Goal: Task Accomplishment & Management: Use online tool/utility

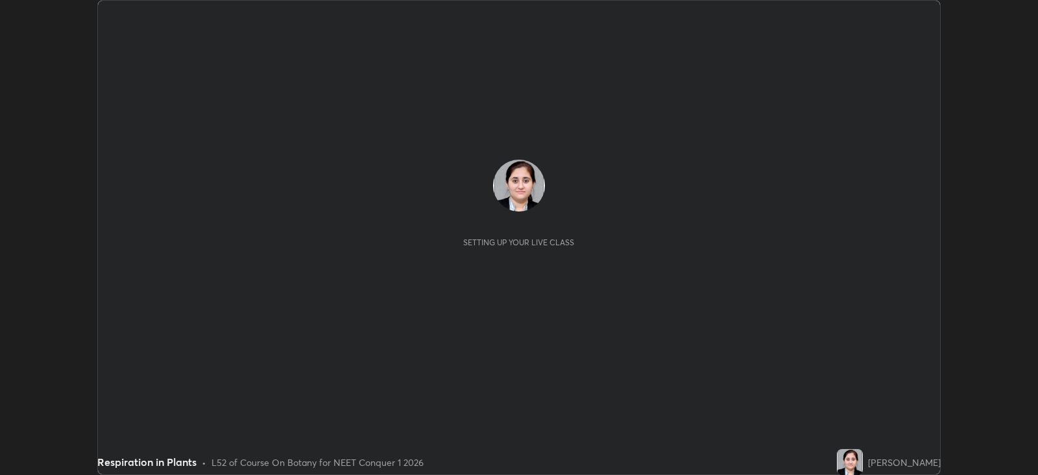
scroll to position [474, 1037]
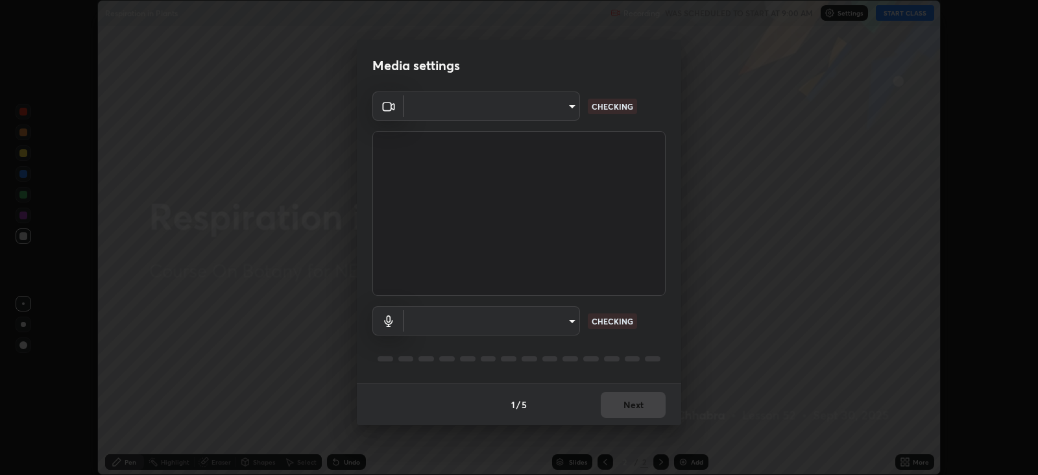
type input "db11550c6627cd1456fd7c992929e7e19338e9c76f4b1d491d27fd0e93a561d0"
type input "d805ff438e7078c1de71cb4717de75612b37844973a4f27df63e8d5766dad93f"
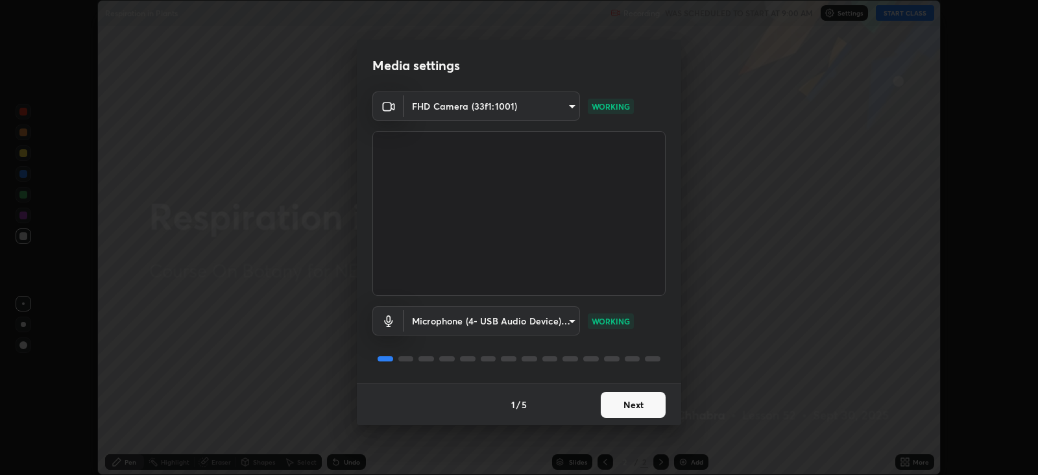
click at [625, 400] on button "Next" at bounding box center [632, 405] width 65 height 26
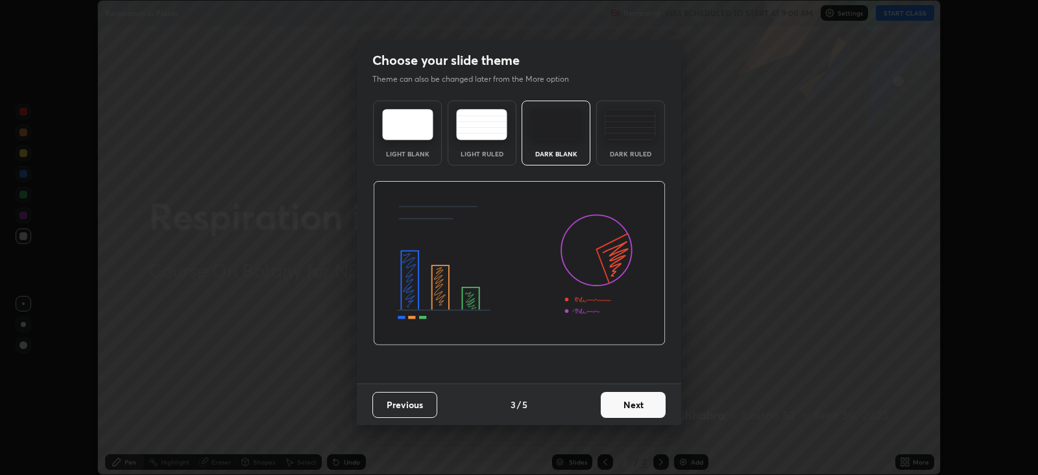
click at [623, 401] on button "Next" at bounding box center [632, 405] width 65 height 26
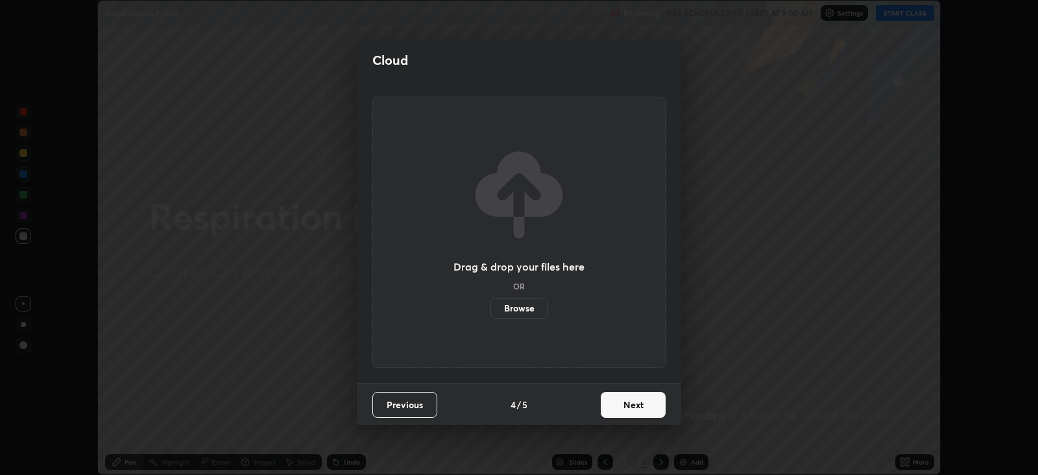
click at [623, 403] on button "Next" at bounding box center [632, 405] width 65 height 26
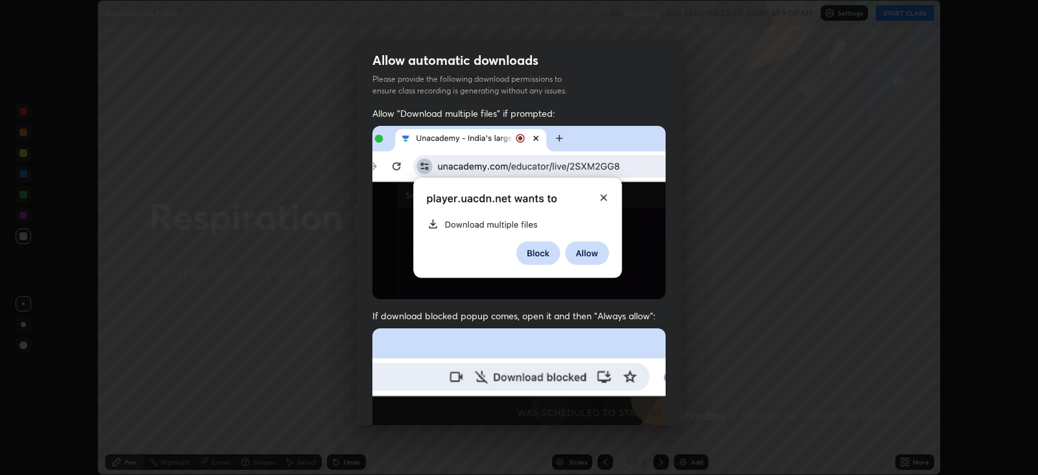
click at [620, 405] on img at bounding box center [518, 469] width 293 height 283
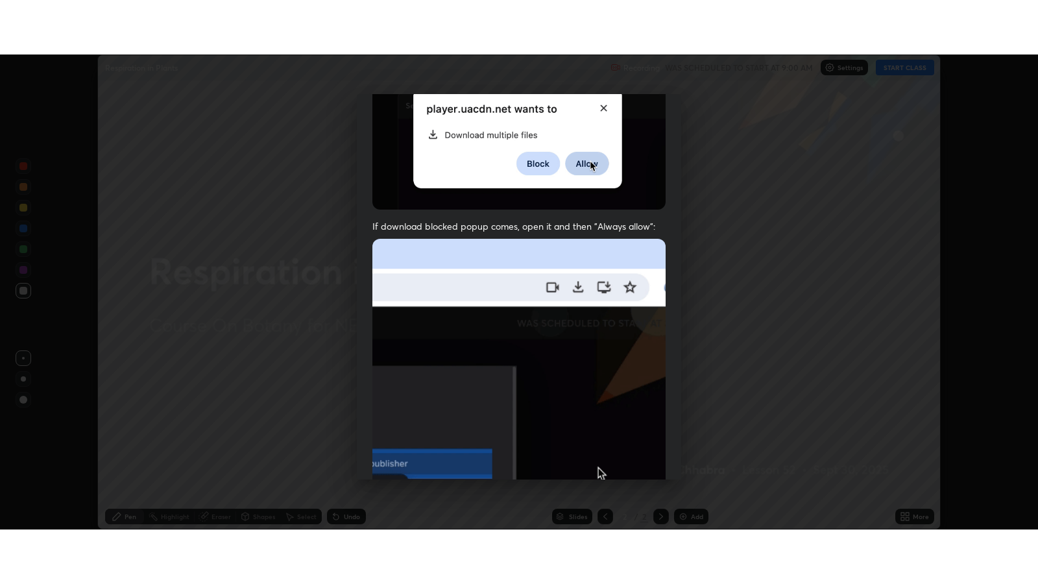
scroll to position [263, 0]
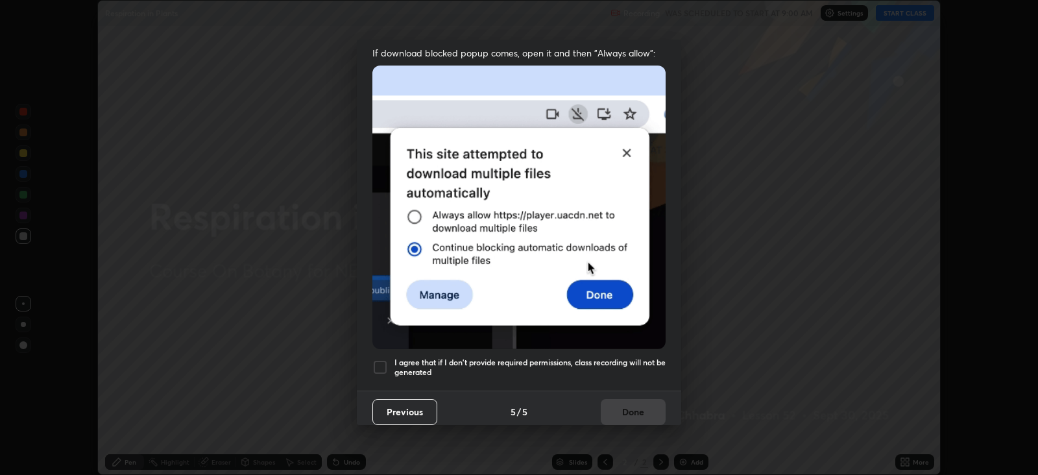
click at [380, 360] on div at bounding box center [380, 367] width 16 height 16
click at [625, 399] on button "Done" at bounding box center [632, 412] width 65 height 26
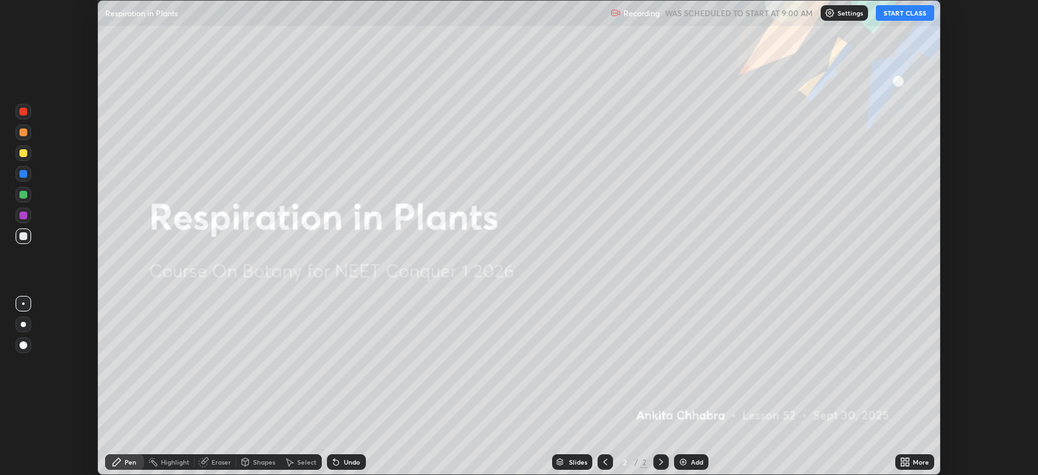
click at [894, 16] on button "START CLASS" at bounding box center [904, 13] width 58 height 16
click at [906, 458] on icon at bounding box center [906, 459] width 3 height 3
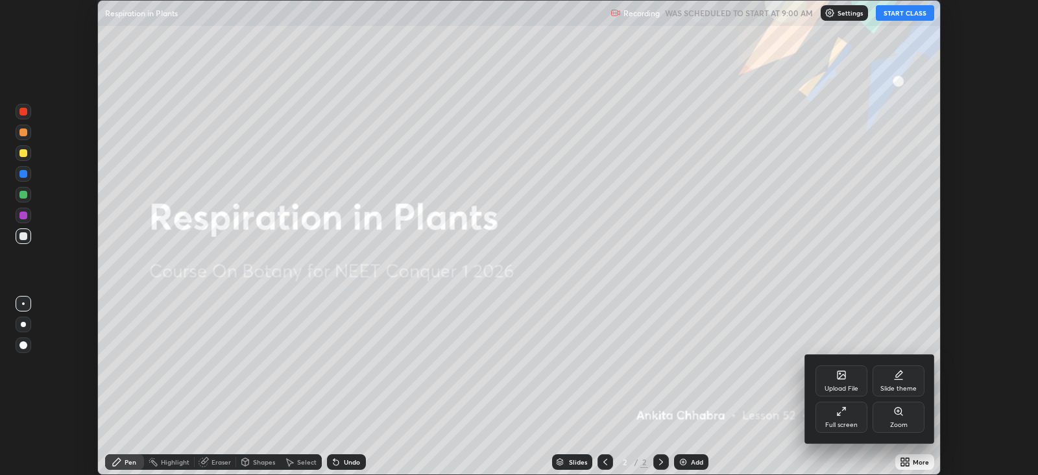
click at [842, 408] on icon at bounding box center [841, 411] width 10 height 10
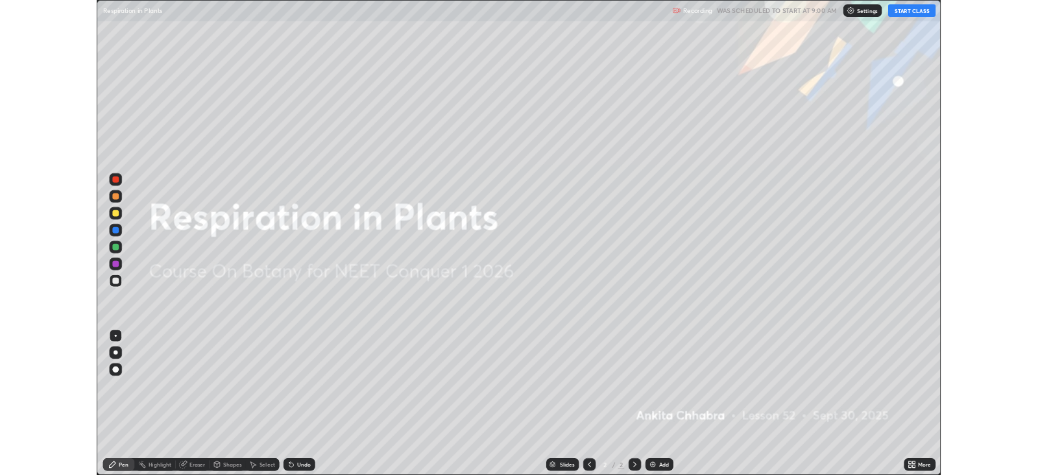
scroll to position [583, 1037]
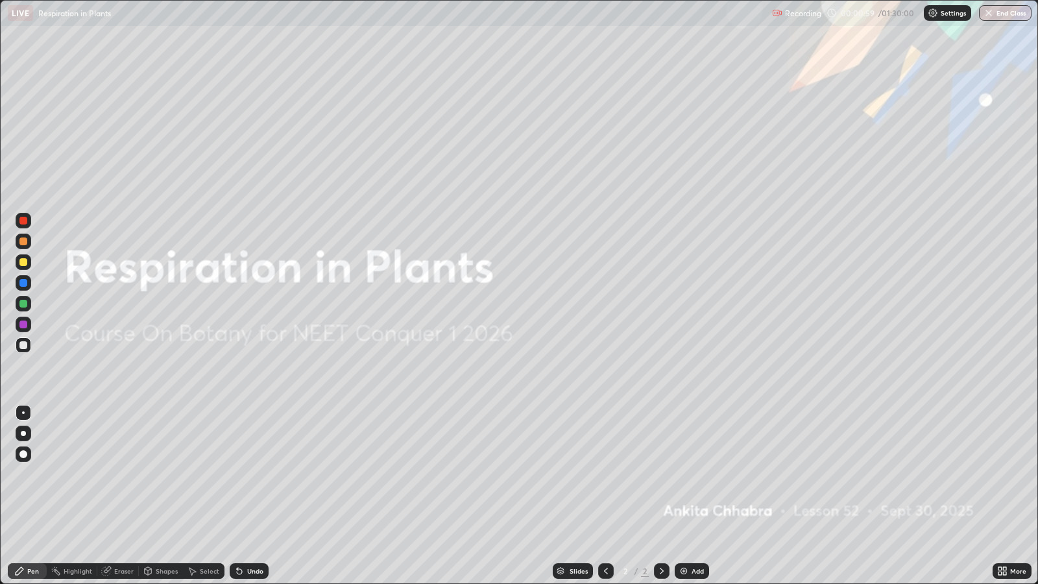
click at [696, 474] on div "Add" at bounding box center [697, 570] width 12 height 6
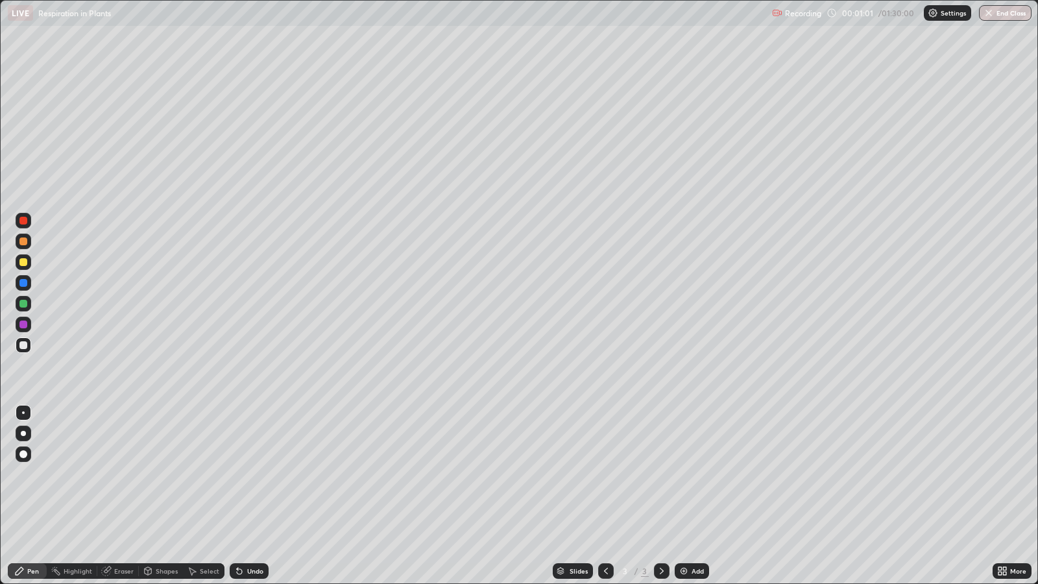
click at [23, 433] on div at bounding box center [23, 433] width 5 height 5
click at [23, 224] on div at bounding box center [23, 221] width 8 height 8
click at [27, 329] on div at bounding box center [24, 324] width 16 height 16
click at [27, 345] on div at bounding box center [23, 345] width 8 height 8
click at [27, 305] on div at bounding box center [24, 304] width 16 height 16
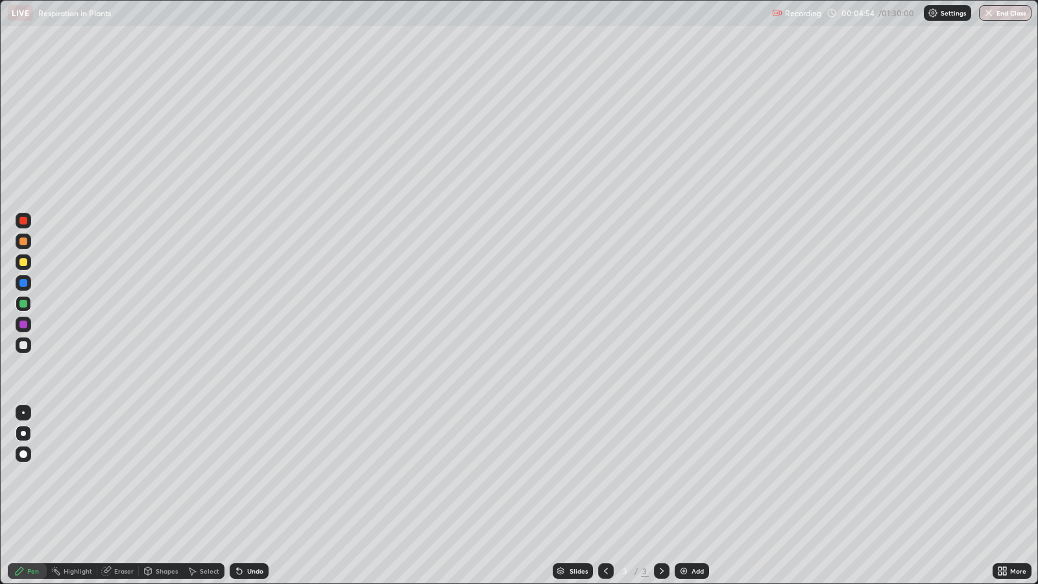
click at [25, 262] on div at bounding box center [23, 262] width 8 height 8
click at [23, 220] on div at bounding box center [23, 221] width 8 height 8
click at [692, 474] on div "Add" at bounding box center [697, 570] width 12 height 6
click at [27, 283] on div at bounding box center [24, 283] width 16 height 16
click at [260, 474] on div "Undo" at bounding box center [249, 571] width 39 height 16
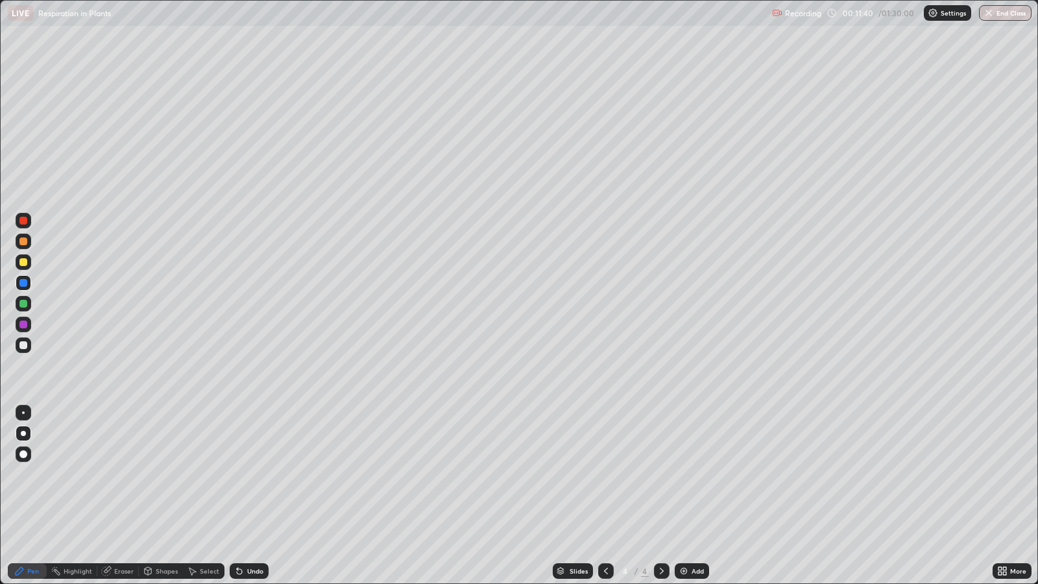
click at [23, 303] on div at bounding box center [23, 304] width 8 height 8
click at [27, 303] on div at bounding box center [24, 304] width 16 height 16
click at [23, 326] on div at bounding box center [23, 324] width 8 height 8
click at [689, 474] on div "Add" at bounding box center [691, 571] width 34 height 16
click at [247, 474] on div "Undo" at bounding box center [255, 570] width 16 height 6
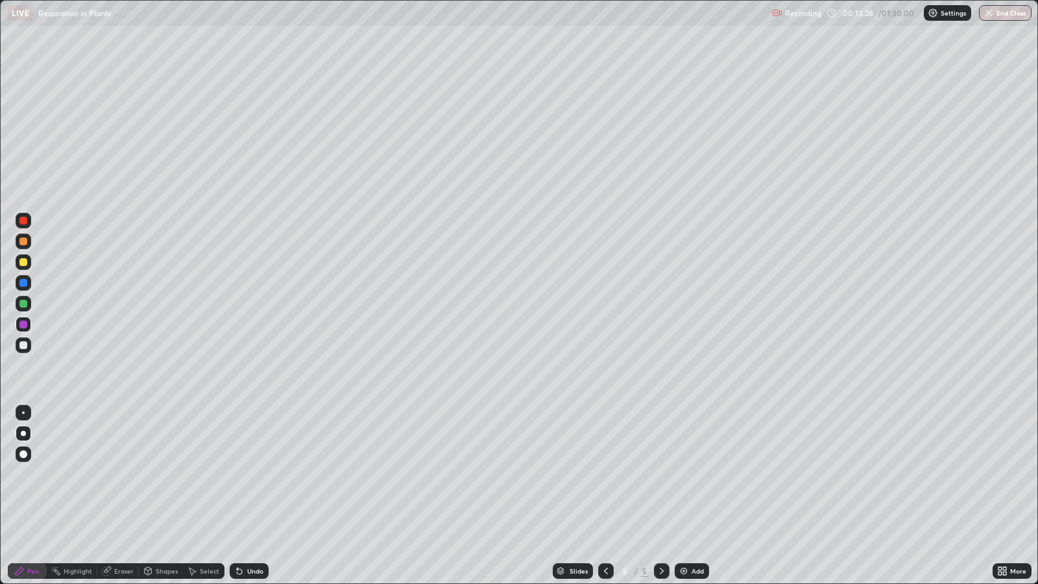
click at [255, 474] on div "Undo" at bounding box center [249, 571] width 39 height 16
click at [604, 474] on icon at bounding box center [605, 570] width 10 height 10
click at [24, 220] on div at bounding box center [23, 221] width 8 height 8
click at [248, 474] on div "Undo" at bounding box center [255, 570] width 16 height 6
click at [254, 474] on div "Undo" at bounding box center [255, 570] width 16 height 6
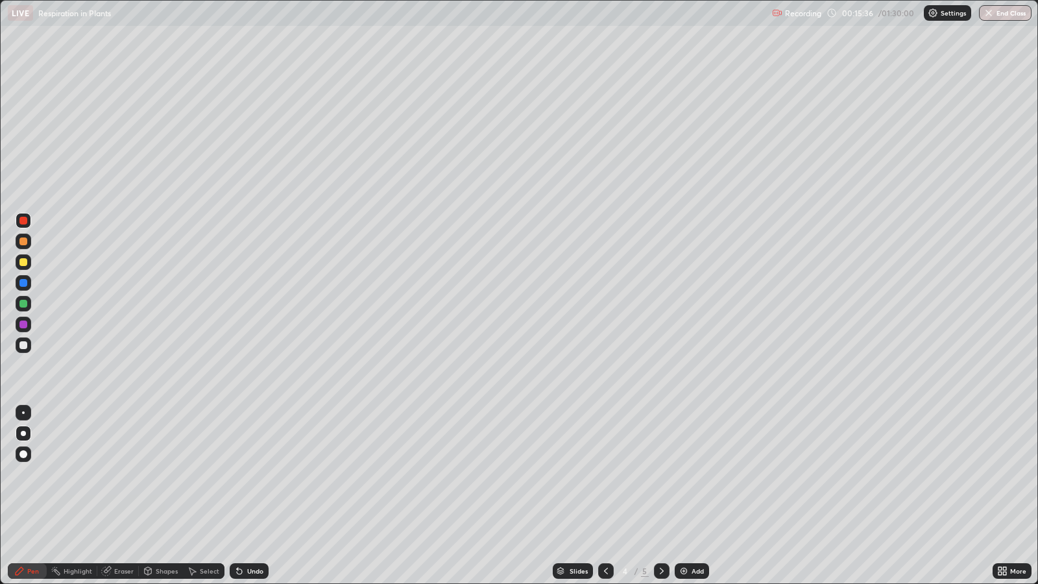
click at [257, 474] on div "Undo" at bounding box center [255, 570] width 16 height 6
click at [250, 474] on div "Undo" at bounding box center [249, 571] width 39 height 16
click at [659, 474] on icon at bounding box center [661, 570] width 10 height 10
click at [25, 244] on div at bounding box center [23, 241] width 8 height 8
click at [27, 346] on div at bounding box center [24, 345] width 16 height 16
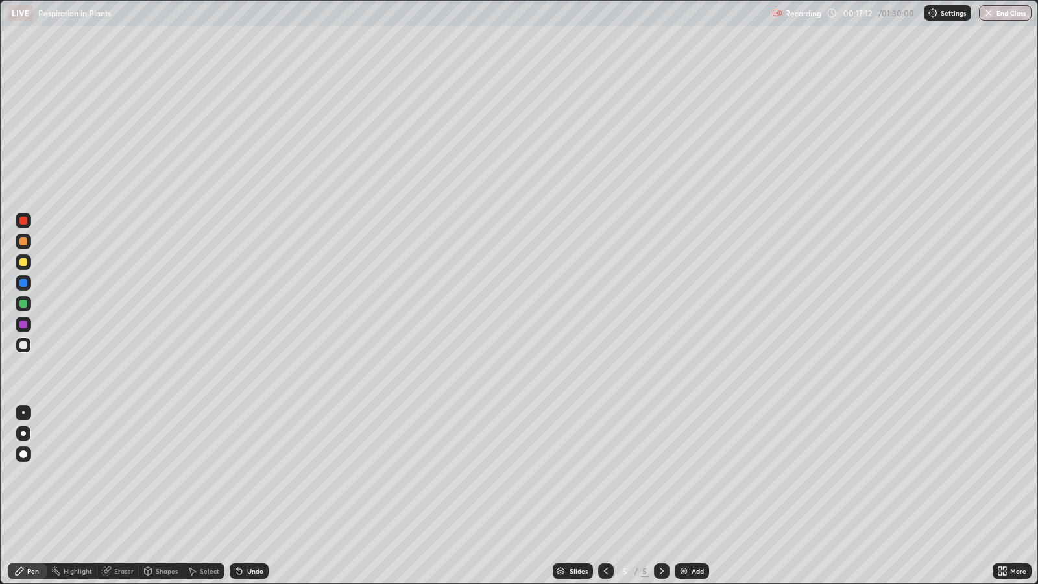
click at [253, 474] on div "Undo" at bounding box center [255, 570] width 16 height 6
click at [248, 474] on div "Undo" at bounding box center [249, 571] width 39 height 16
click at [23, 324] on div at bounding box center [23, 324] width 8 height 8
click at [25, 303] on div at bounding box center [23, 304] width 8 height 8
click at [24, 324] on div at bounding box center [23, 324] width 8 height 8
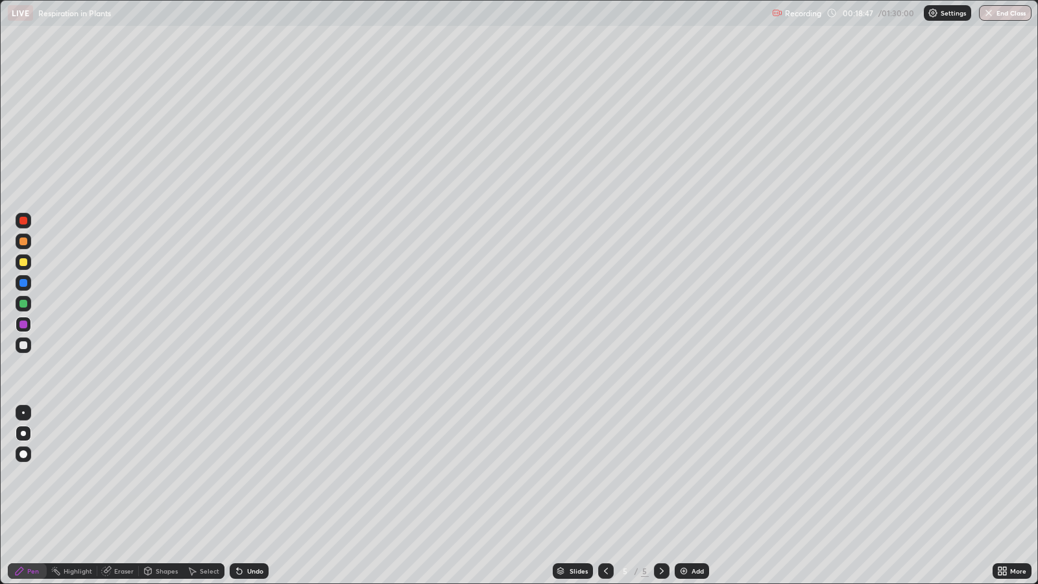
click at [23, 282] on div at bounding box center [23, 283] width 8 height 8
click at [204, 474] on div "Select" at bounding box center [209, 570] width 19 height 6
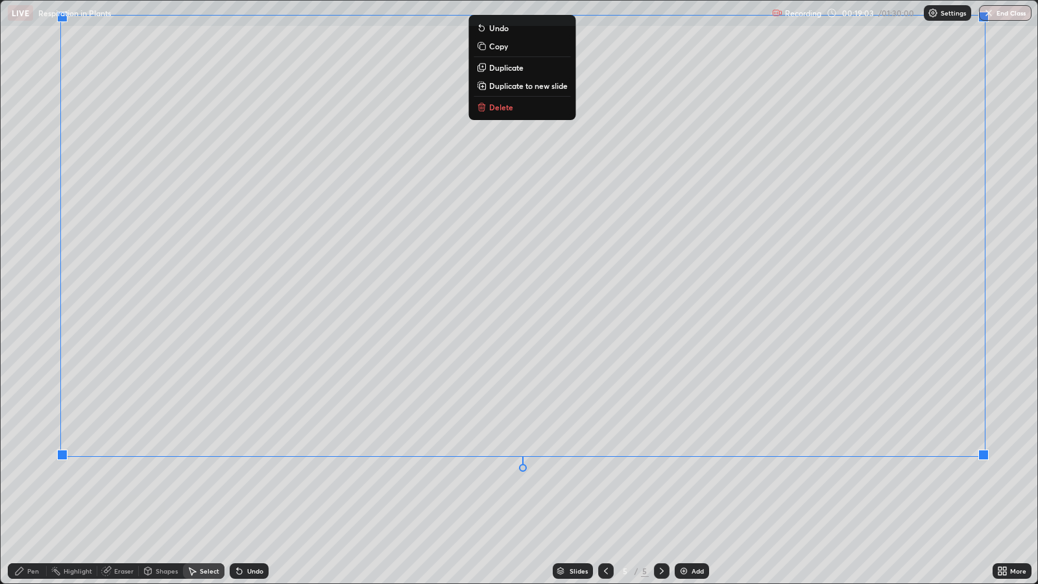
click at [434, 474] on div "0 ° Undo Copy Duplicate Duplicate to new slide Delete" at bounding box center [519, 292] width 1036 height 582
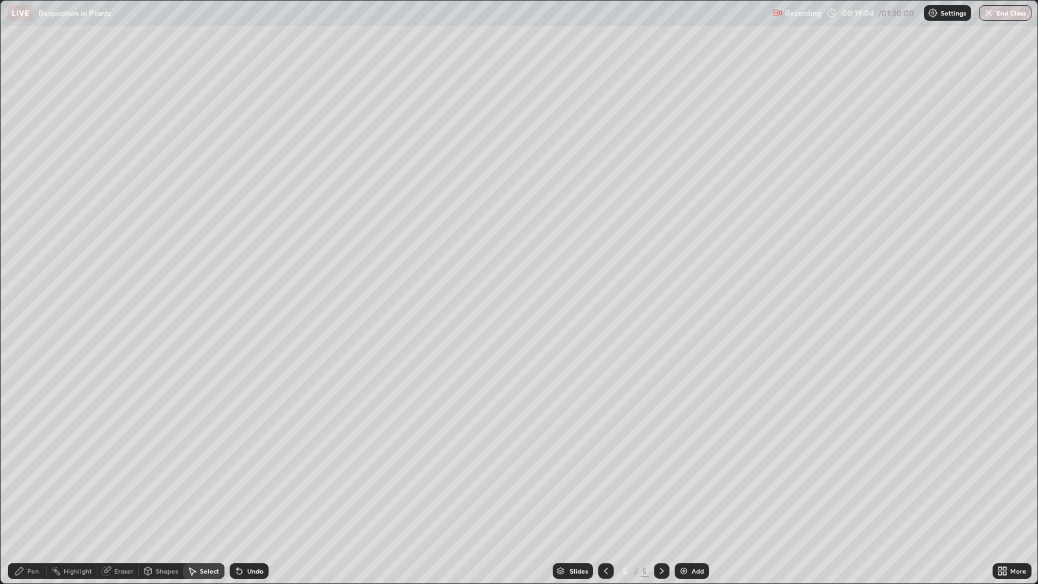
click at [36, 474] on div "Pen" at bounding box center [33, 570] width 12 height 6
click at [24, 220] on div at bounding box center [23, 221] width 8 height 8
click at [693, 474] on div "Add" at bounding box center [697, 570] width 12 height 6
click at [32, 305] on div at bounding box center [23, 303] width 21 height 21
click at [256, 474] on div "Undo" at bounding box center [249, 571] width 39 height 16
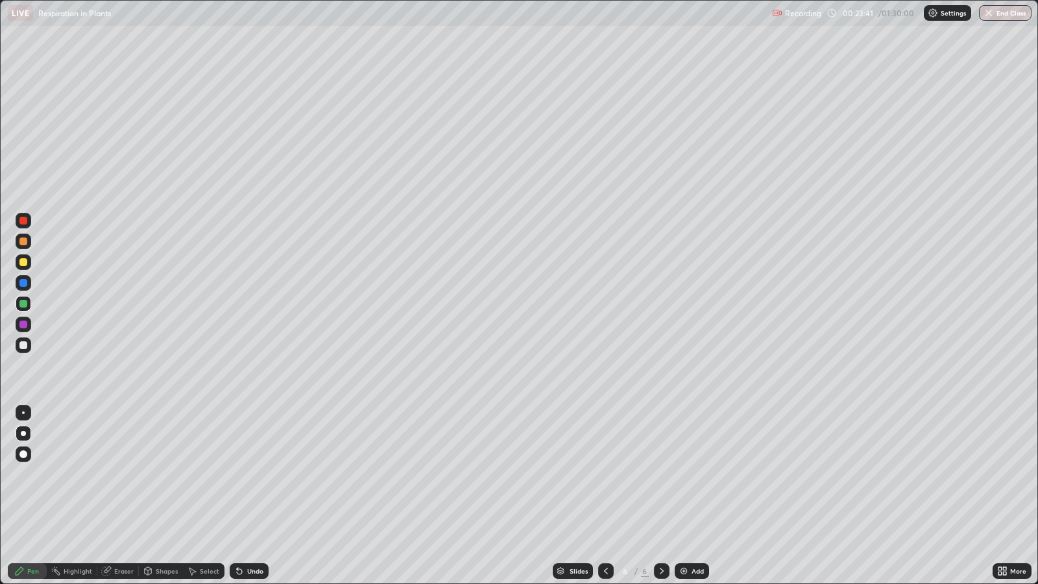
click at [254, 474] on div "Undo" at bounding box center [255, 570] width 16 height 6
click at [205, 474] on div "Select" at bounding box center [209, 570] width 19 height 6
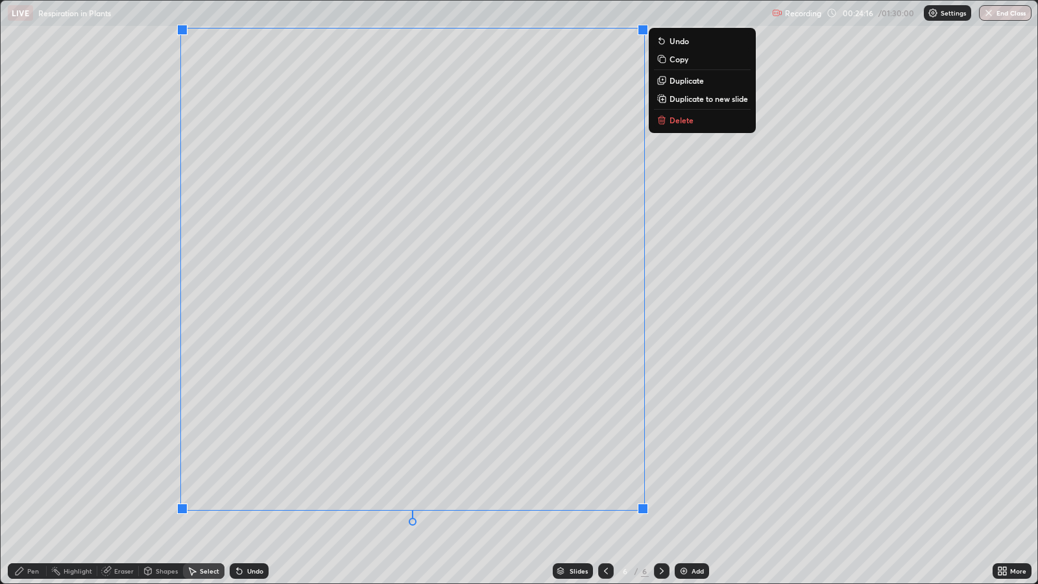
click at [713, 428] on div "0 ° Undo Copy Duplicate Duplicate to new slide Delete" at bounding box center [519, 292] width 1036 height 582
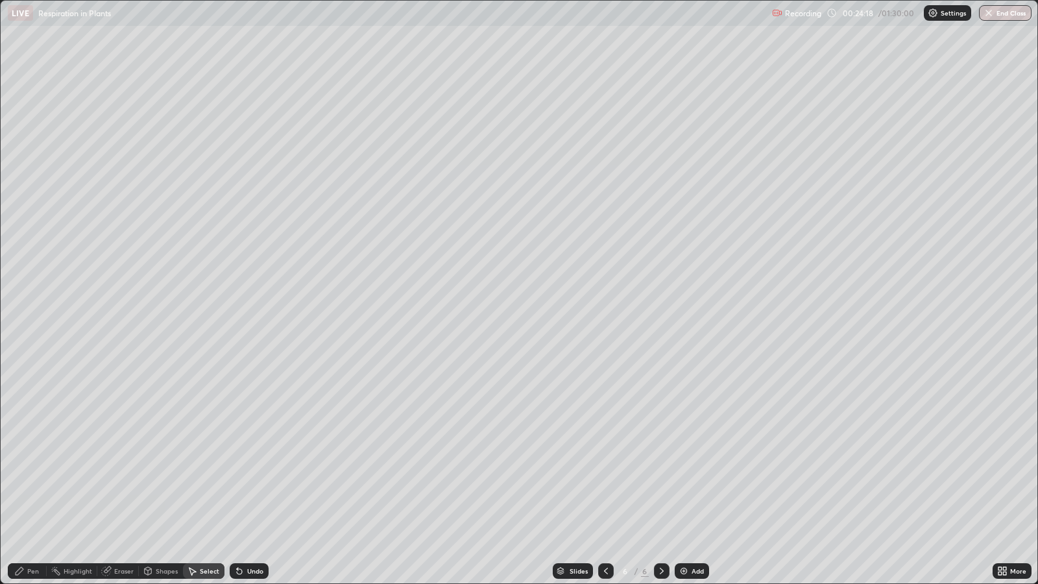
click at [52, 474] on circle at bounding box center [51, 569] width 1 height 1
click at [32, 474] on div "Pen" at bounding box center [33, 570] width 12 height 6
click at [23, 324] on div at bounding box center [23, 324] width 8 height 8
click at [23, 303] on div at bounding box center [23, 304] width 8 height 8
click at [253, 474] on div "Undo" at bounding box center [255, 570] width 16 height 6
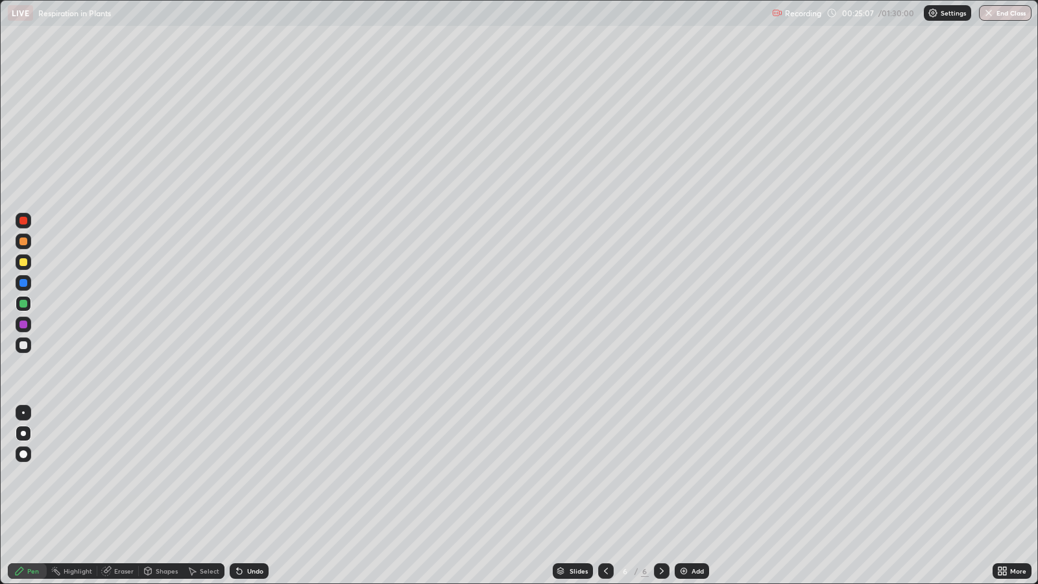
click at [23, 283] on div at bounding box center [23, 283] width 8 height 8
click at [27, 240] on div at bounding box center [23, 241] width 8 height 8
click at [24, 282] on div at bounding box center [23, 283] width 8 height 8
click at [24, 324] on div at bounding box center [23, 324] width 8 height 8
click at [24, 220] on div at bounding box center [23, 221] width 8 height 8
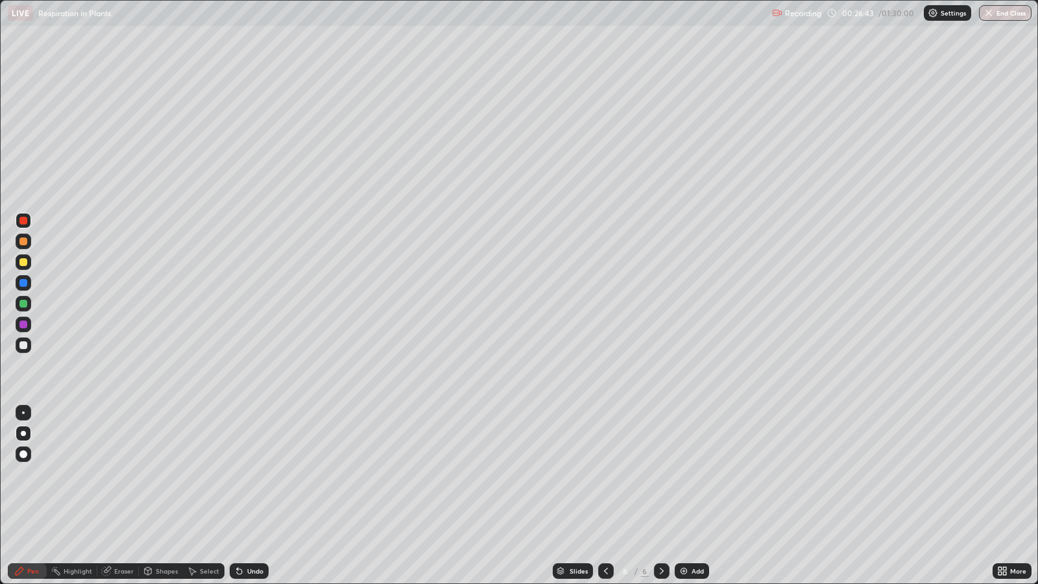
click at [30, 268] on div at bounding box center [24, 262] width 16 height 21
click at [24, 346] on div at bounding box center [23, 345] width 8 height 8
click at [123, 474] on div "Eraser" at bounding box center [123, 570] width 19 height 6
click at [27, 474] on div "Pen" at bounding box center [33, 570] width 12 height 6
click at [25, 262] on div at bounding box center [23, 262] width 8 height 8
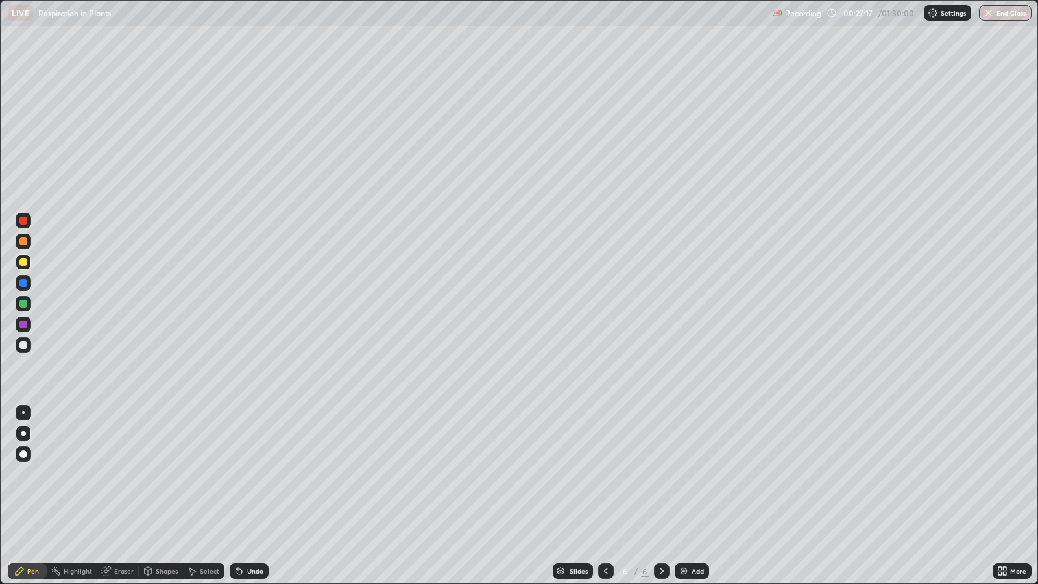
click at [26, 307] on div at bounding box center [24, 304] width 16 height 16
click at [26, 263] on div at bounding box center [23, 262] width 8 height 8
click at [23, 344] on div at bounding box center [23, 345] width 8 height 8
click at [23, 324] on div at bounding box center [23, 324] width 8 height 8
click at [254, 474] on div "Undo" at bounding box center [255, 570] width 16 height 6
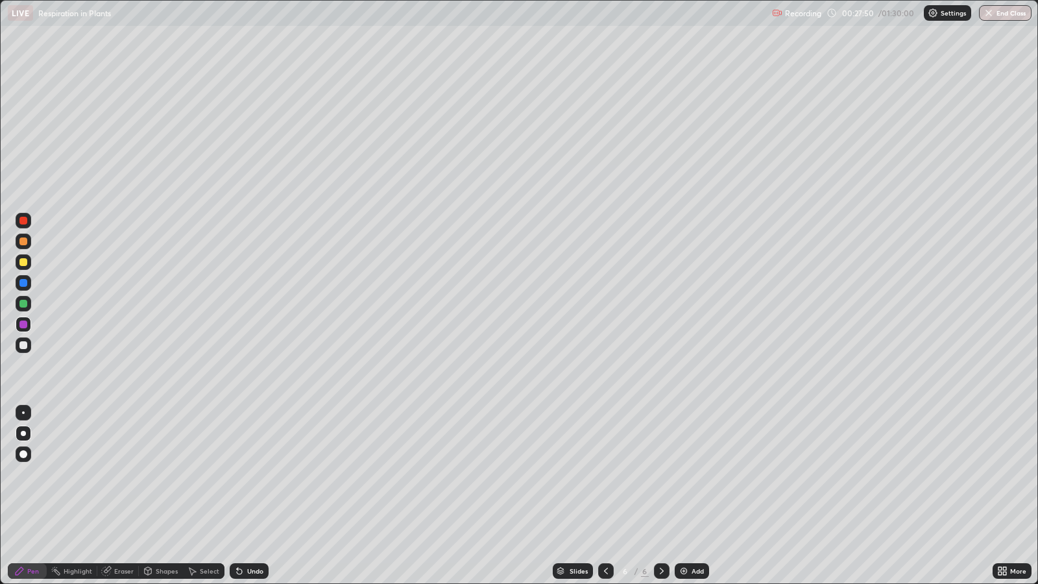
click at [257, 474] on div "Undo" at bounding box center [255, 570] width 16 height 6
click at [256, 474] on div "Undo" at bounding box center [255, 570] width 16 height 6
click at [251, 474] on div "Undo" at bounding box center [255, 570] width 16 height 6
click at [237, 474] on icon at bounding box center [239, 571] width 5 height 5
click at [25, 341] on div at bounding box center [23, 345] width 8 height 8
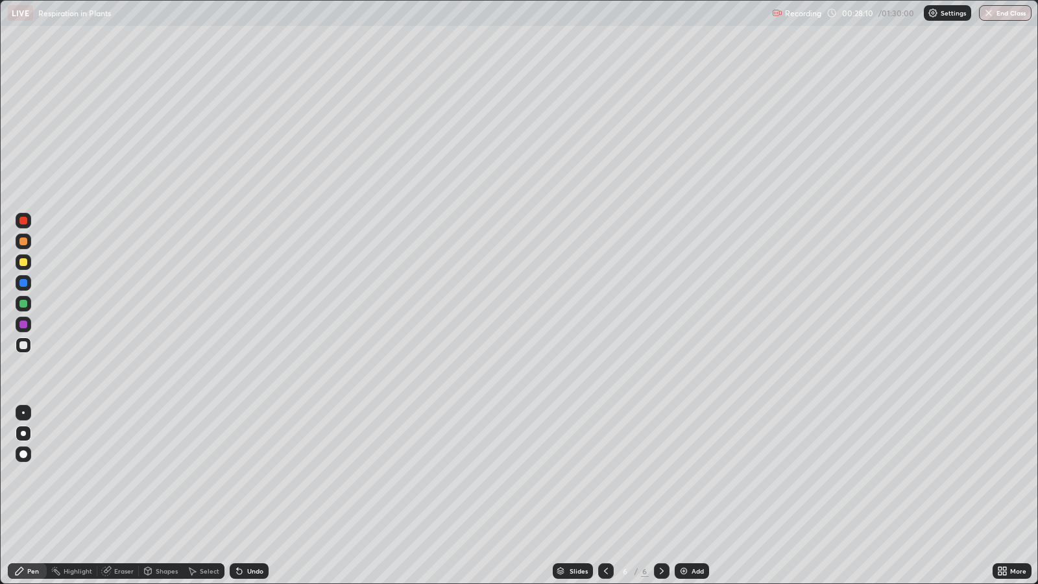
click at [25, 283] on div at bounding box center [23, 283] width 8 height 8
click at [23, 262] on div at bounding box center [23, 262] width 8 height 8
click at [23, 282] on div at bounding box center [23, 283] width 8 height 8
click at [121, 474] on div "Eraser" at bounding box center [123, 570] width 19 height 6
click at [29, 474] on div "Pen" at bounding box center [33, 570] width 12 height 6
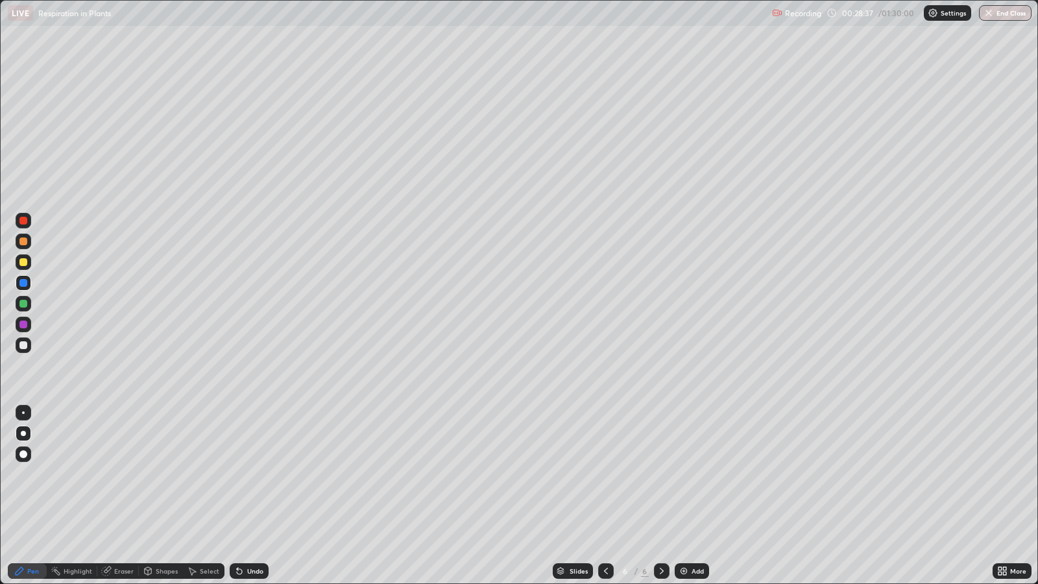
click at [25, 327] on div at bounding box center [24, 324] width 16 height 16
click at [24, 346] on div at bounding box center [23, 345] width 8 height 8
click at [534, 474] on div "Slides 6 / 6 Add" at bounding box center [630, 571] width 724 height 26
click at [247, 474] on div "Undo" at bounding box center [255, 570] width 16 height 6
click at [252, 474] on div "Undo" at bounding box center [255, 570] width 16 height 6
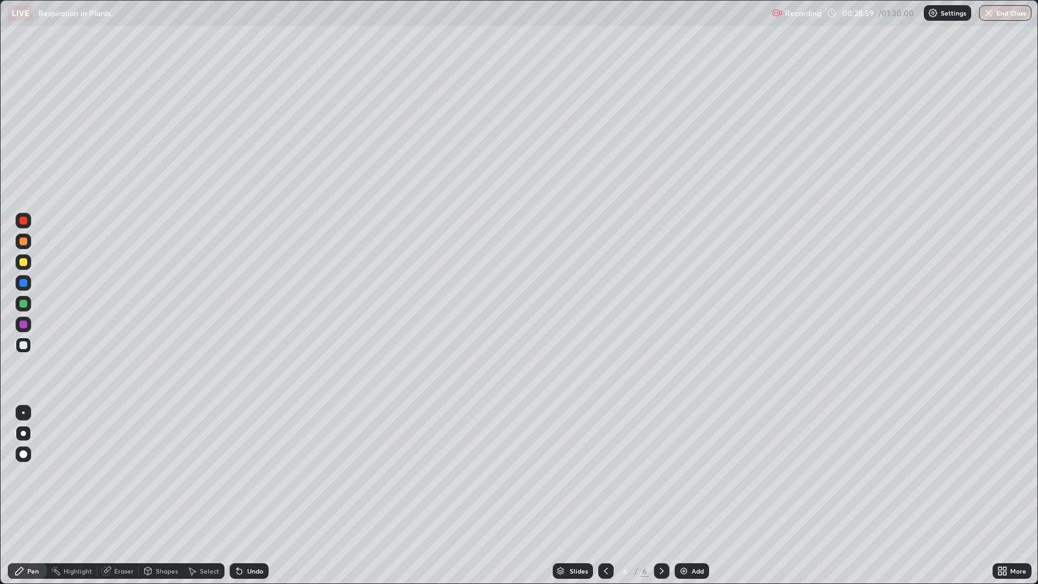
click at [254, 474] on div "Undo" at bounding box center [255, 570] width 16 height 6
click at [256, 474] on div "Undo" at bounding box center [255, 570] width 16 height 6
click at [257, 474] on div "Undo" at bounding box center [255, 570] width 16 height 6
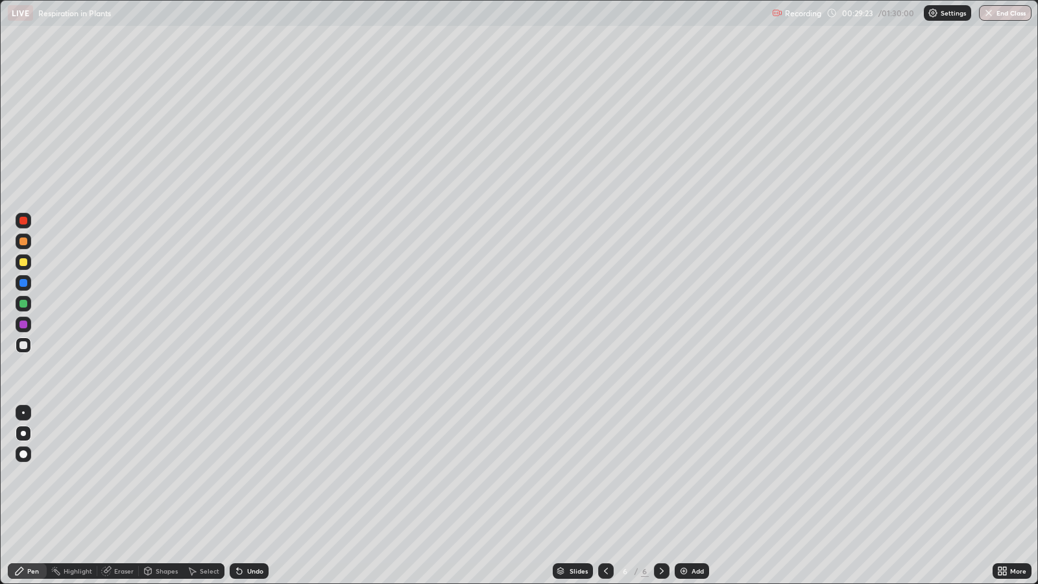
click at [25, 303] on div at bounding box center [23, 304] width 8 height 8
click at [23, 324] on div at bounding box center [23, 324] width 8 height 8
click at [24, 344] on div at bounding box center [23, 345] width 8 height 8
click at [255, 474] on div "Undo" at bounding box center [255, 570] width 16 height 6
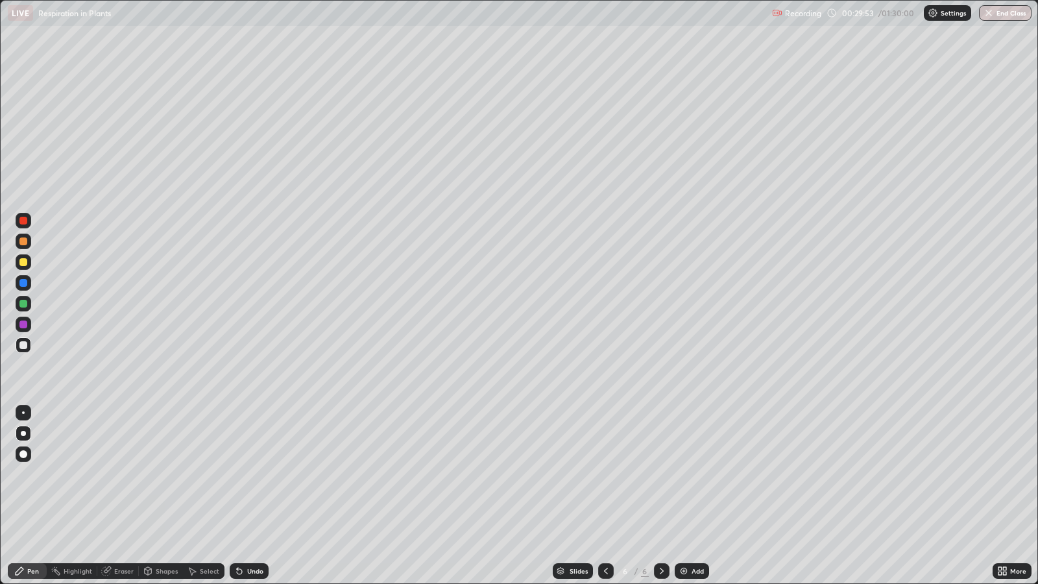
click at [258, 474] on div "Undo" at bounding box center [255, 570] width 16 height 6
click at [255, 474] on div "Undo" at bounding box center [255, 570] width 16 height 6
click at [253, 474] on div "Undo" at bounding box center [255, 570] width 16 height 6
click at [23, 324] on div at bounding box center [23, 324] width 8 height 8
click at [23, 262] on div at bounding box center [23, 262] width 8 height 8
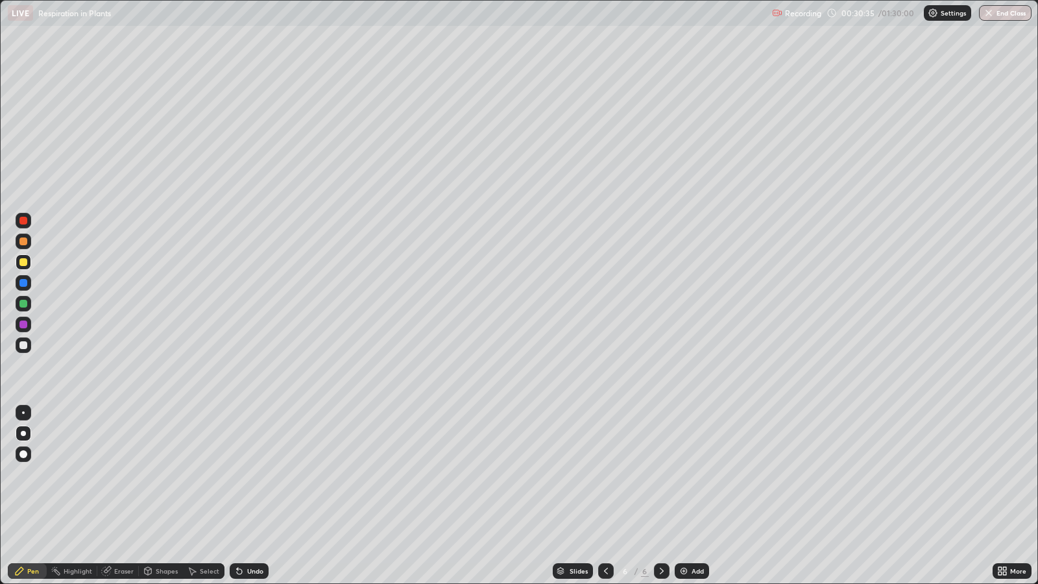
click at [260, 474] on div "Undo" at bounding box center [255, 570] width 16 height 6
click at [259, 474] on div "Undo" at bounding box center [255, 570] width 16 height 6
click at [256, 474] on div "Undo" at bounding box center [255, 570] width 16 height 6
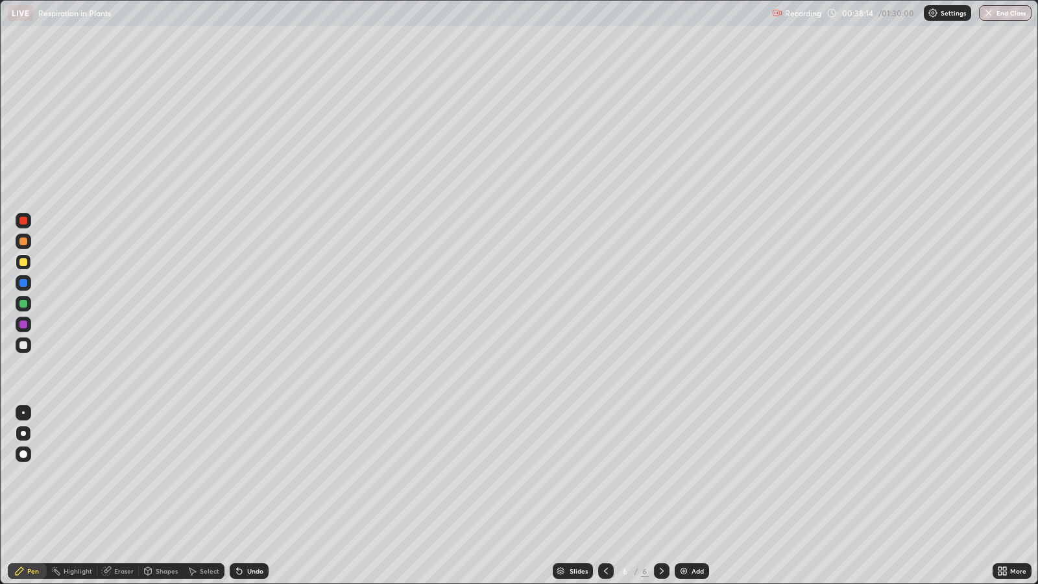
click at [691, 474] on div "Add" at bounding box center [697, 570] width 12 height 6
click at [24, 324] on div at bounding box center [23, 324] width 8 height 8
click at [22, 260] on div at bounding box center [23, 262] width 8 height 8
click at [24, 346] on div at bounding box center [23, 345] width 8 height 8
click at [604, 474] on icon at bounding box center [605, 570] width 10 height 10
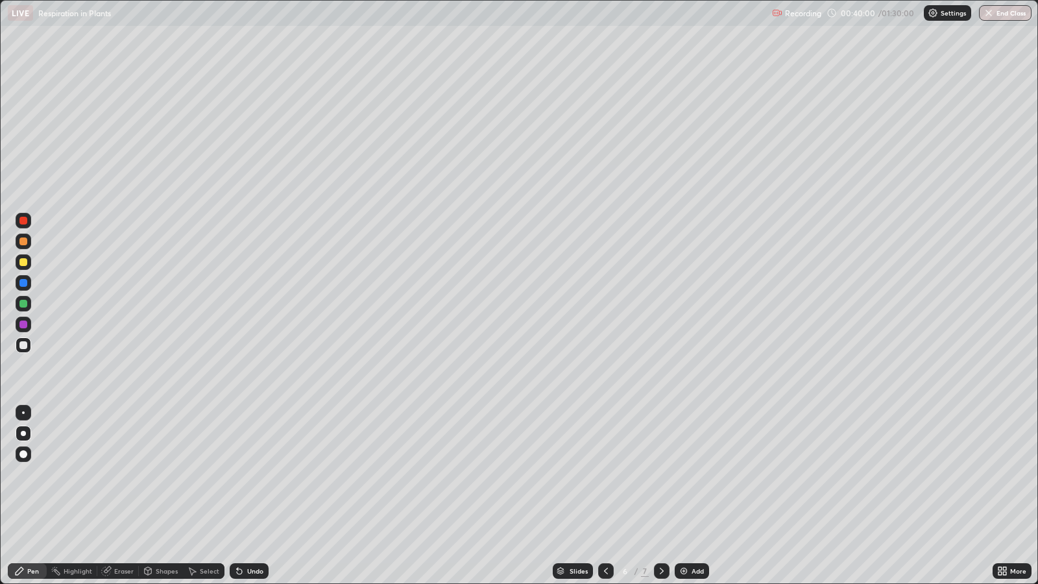
click at [24, 221] on div at bounding box center [23, 221] width 8 height 8
click at [658, 474] on icon at bounding box center [661, 570] width 10 height 10
click at [23, 303] on div at bounding box center [23, 304] width 8 height 8
click at [600, 474] on icon at bounding box center [605, 570] width 10 height 10
click at [604, 474] on icon at bounding box center [605, 570] width 10 height 10
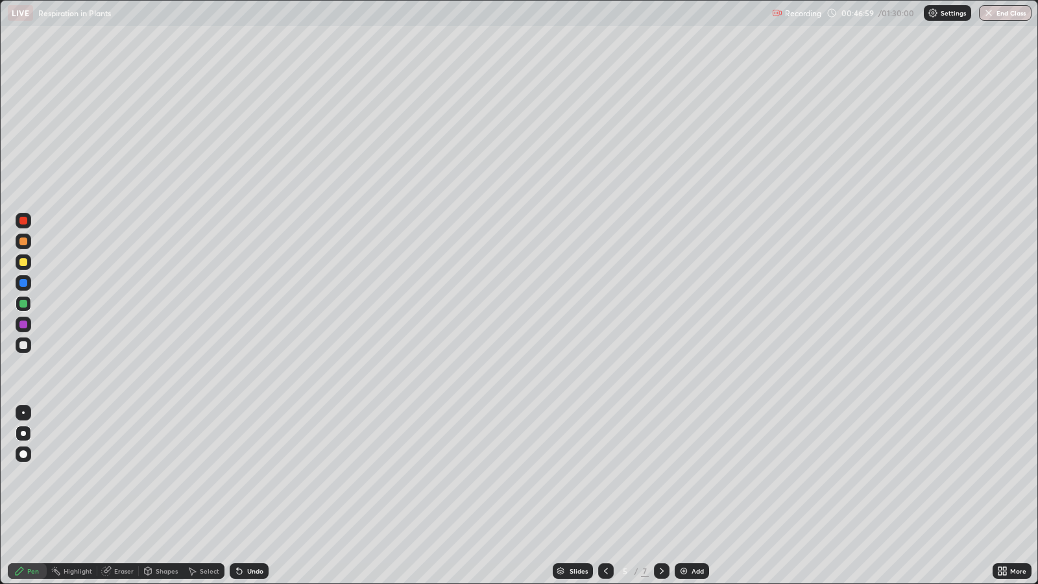
click at [660, 474] on div at bounding box center [662, 571] width 16 height 16
click at [660, 474] on icon at bounding box center [661, 570] width 10 height 10
click at [608, 474] on icon at bounding box center [605, 570] width 10 height 10
click at [659, 474] on icon at bounding box center [661, 570] width 10 height 10
click at [208, 474] on div "Select" at bounding box center [209, 570] width 19 height 6
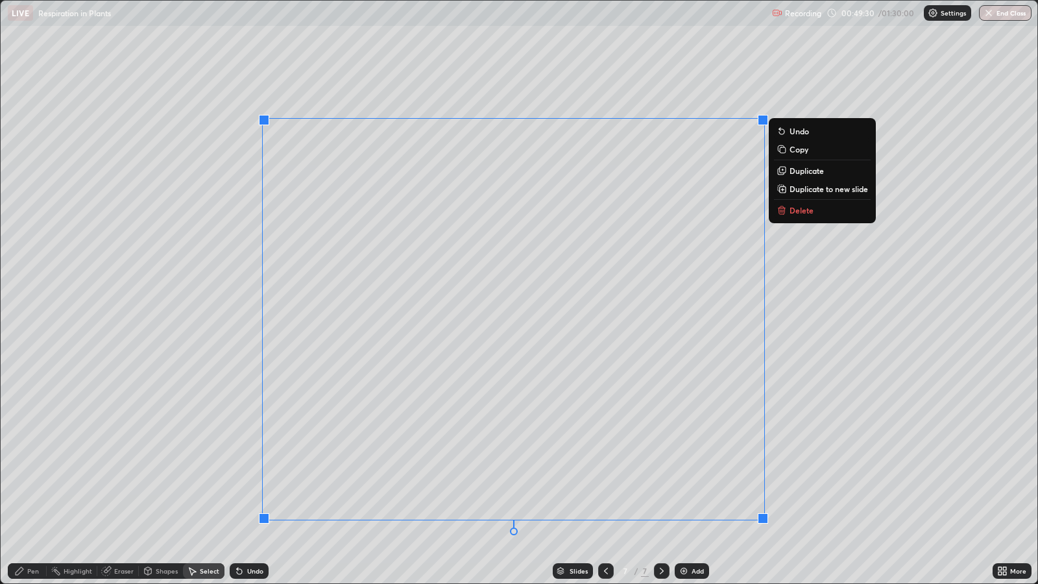
click at [802, 214] on p "Delete" at bounding box center [801, 210] width 24 height 10
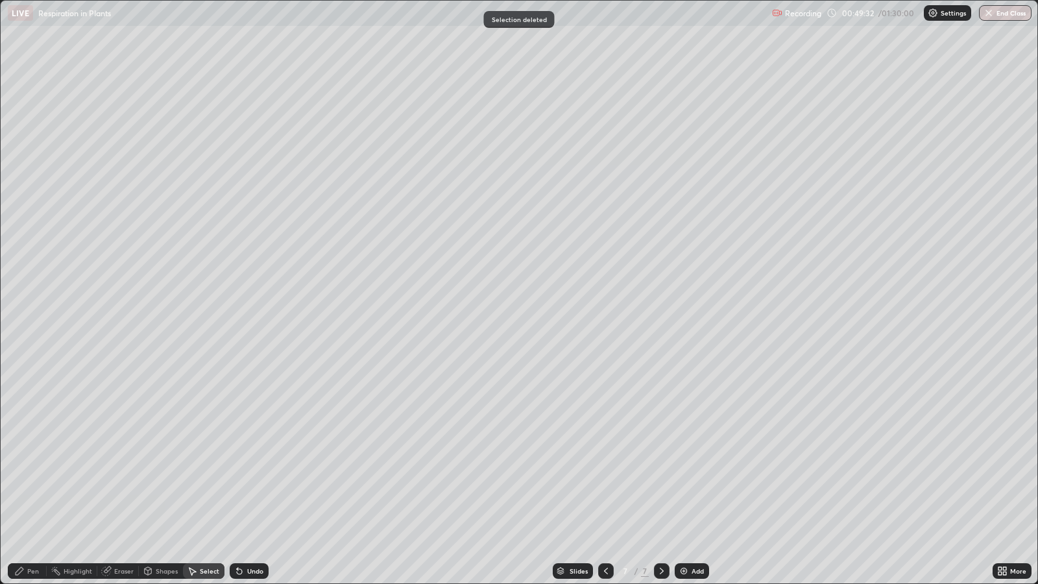
click at [42, 474] on div "Pen" at bounding box center [27, 571] width 39 height 16
click at [25, 347] on div at bounding box center [23, 345] width 8 height 8
click at [23, 324] on div at bounding box center [23, 324] width 8 height 8
click at [27, 220] on div at bounding box center [24, 221] width 16 height 16
click at [27, 282] on div at bounding box center [23, 283] width 8 height 8
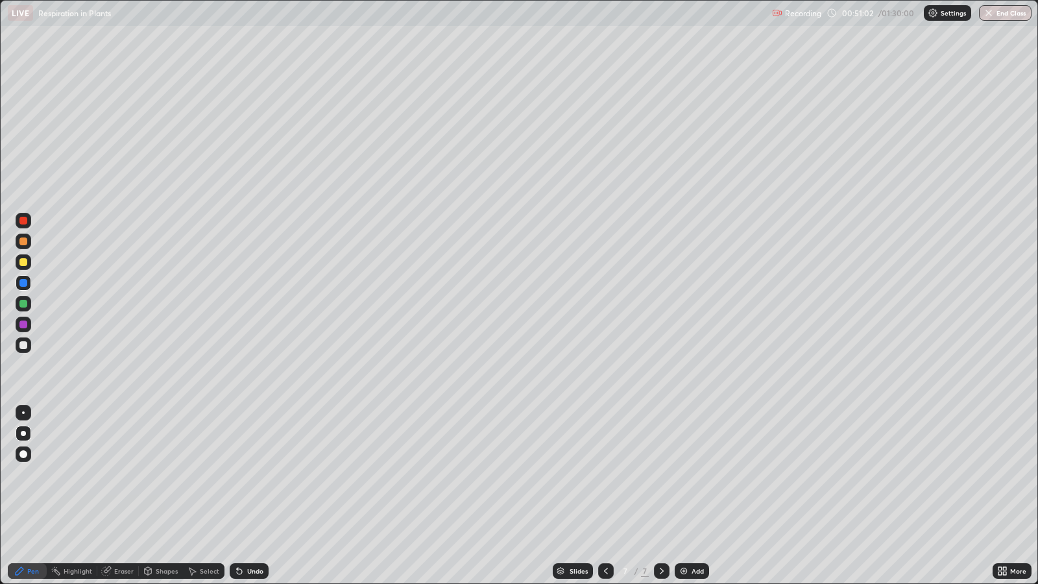
click at [27, 325] on div at bounding box center [24, 324] width 16 height 16
click at [23, 344] on div at bounding box center [23, 345] width 8 height 8
click at [24, 262] on div at bounding box center [23, 262] width 8 height 8
click at [23, 282] on div at bounding box center [23, 283] width 8 height 8
click at [694, 474] on div "Add" at bounding box center [697, 570] width 12 height 6
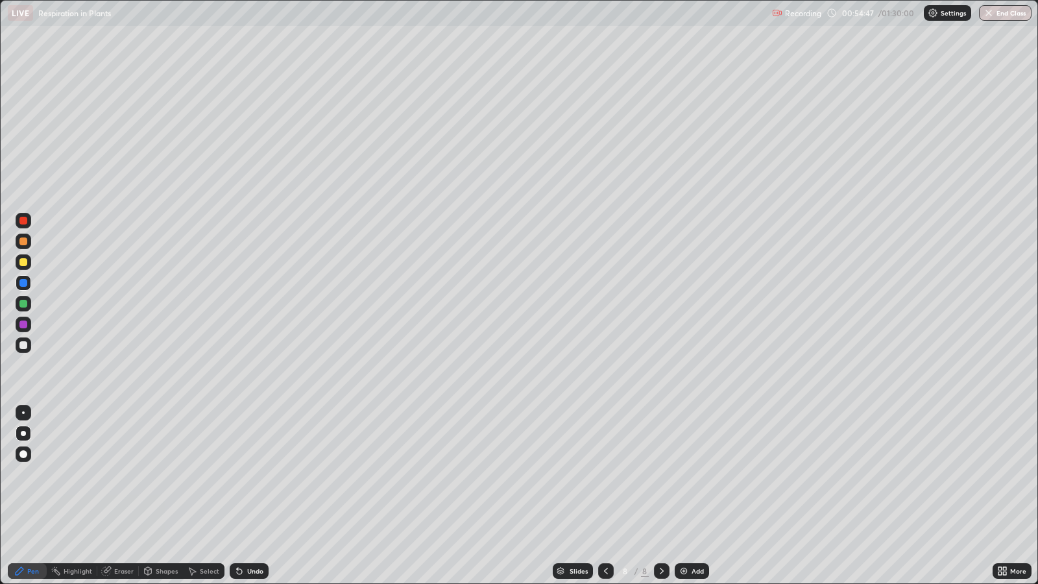
click at [128, 474] on div "Eraser" at bounding box center [123, 570] width 19 height 6
click at [33, 474] on div "Pen" at bounding box center [33, 570] width 12 height 6
click at [261, 474] on div "Undo" at bounding box center [255, 570] width 16 height 6
click at [255, 474] on div "Undo" at bounding box center [255, 570] width 16 height 6
click at [257, 474] on div "Undo" at bounding box center [249, 571] width 39 height 16
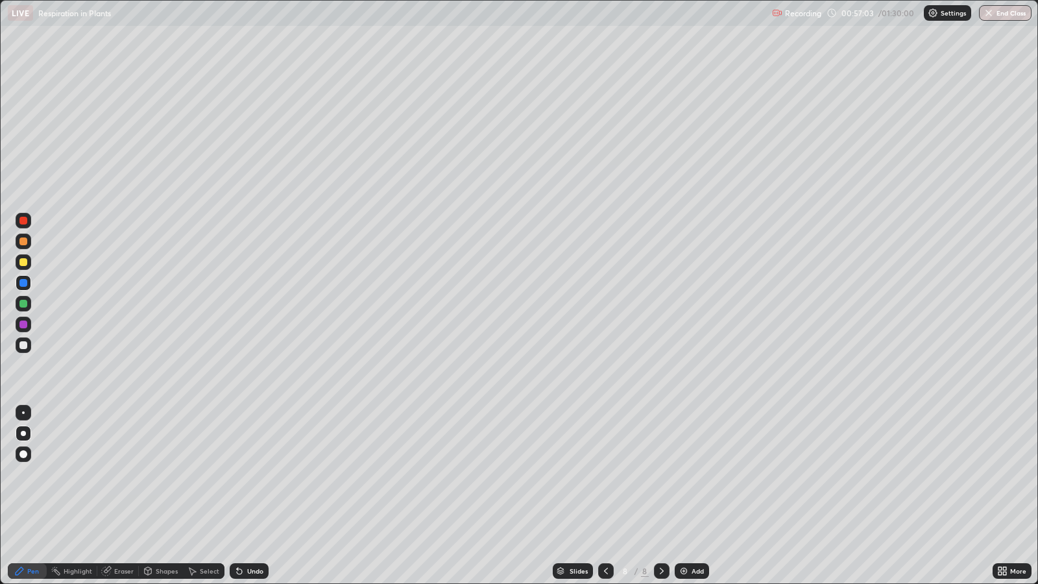
click at [27, 220] on div at bounding box center [23, 221] width 8 height 8
click at [25, 241] on div at bounding box center [23, 241] width 8 height 8
click at [24, 303] on div at bounding box center [23, 304] width 8 height 8
click at [28, 345] on div at bounding box center [24, 345] width 16 height 16
click at [255, 474] on div "Undo" at bounding box center [255, 570] width 16 height 6
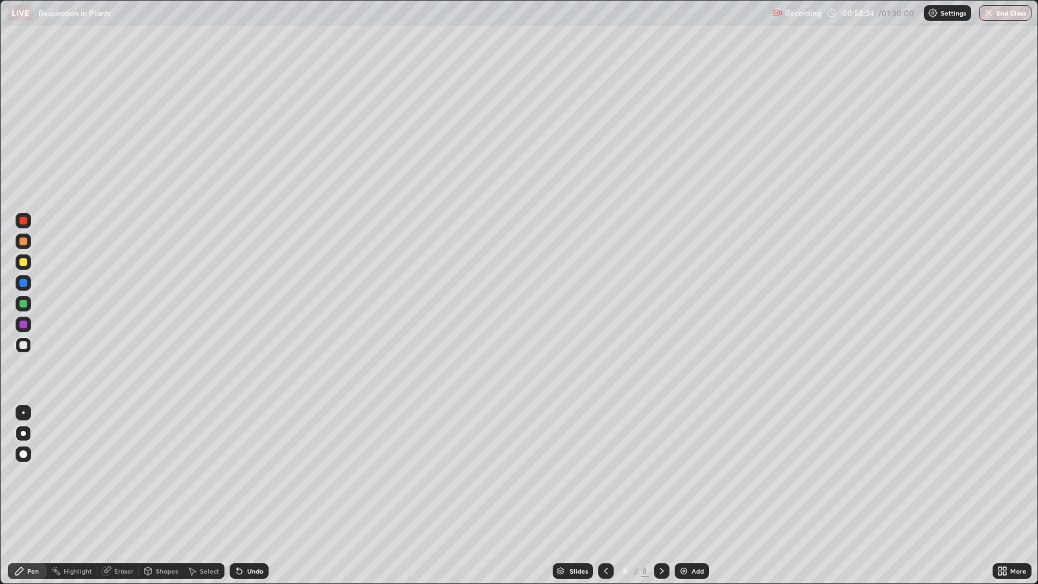
click at [23, 263] on div at bounding box center [23, 262] width 8 height 8
click at [25, 303] on div at bounding box center [23, 304] width 8 height 8
click at [27, 263] on div at bounding box center [24, 262] width 16 height 16
click at [23, 285] on div at bounding box center [23, 283] width 8 height 8
click at [28, 261] on div at bounding box center [24, 262] width 16 height 16
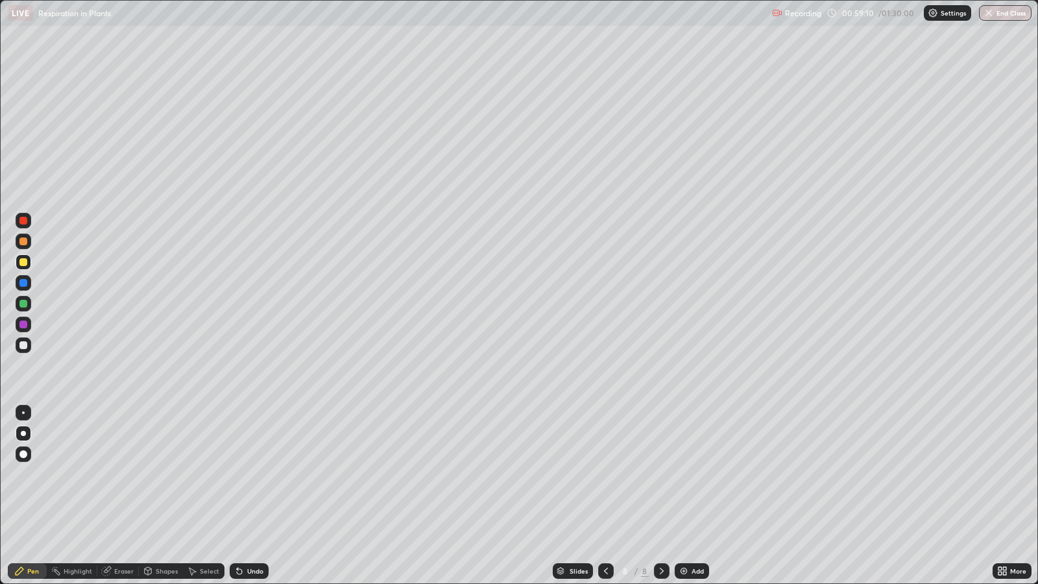
click at [23, 303] on div at bounding box center [23, 304] width 8 height 8
click at [23, 346] on div at bounding box center [23, 345] width 8 height 8
click at [24, 220] on div at bounding box center [23, 221] width 8 height 8
click at [23, 345] on div at bounding box center [23, 345] width 8 height 8
click at [130, 474] on div "Eraser" at bounding box center [123, 570] width 19 height 6
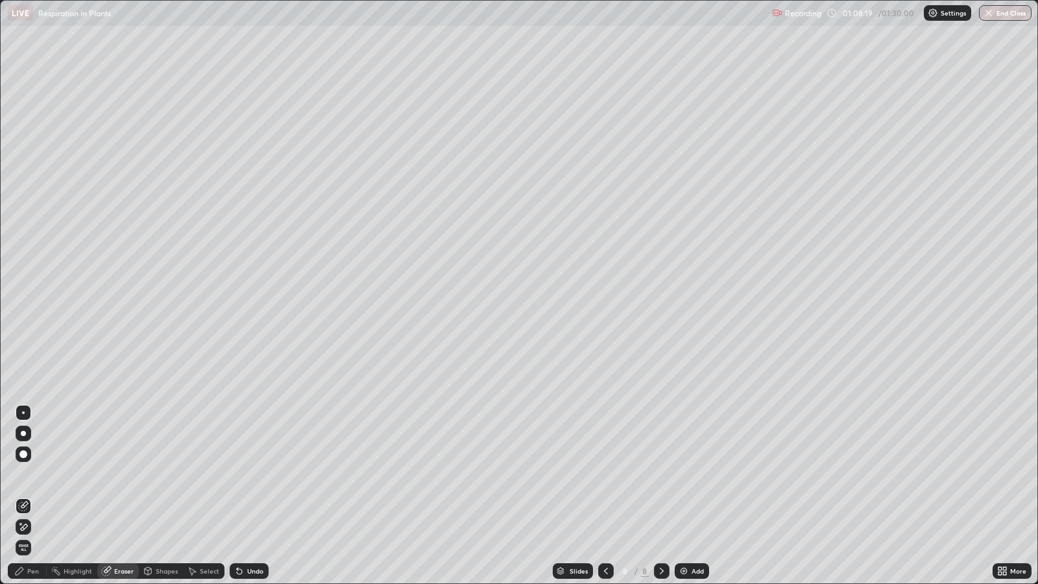
click at [36, 474] on div "Pen" at bounding box center [33, 570] width 12 height 6
click at [132, 474] on div "Eraser" at bounding box center [123, 570] width 19 height 6
click at [53, 474] on circle at bounding box center [53, 567] width 1 height 1
click at [27, 222] on div at bounding box center [24, 221] width 16 height 16
click at [255, 474] on div "Undo" at bounding box center [255, 570] width 16 height 6
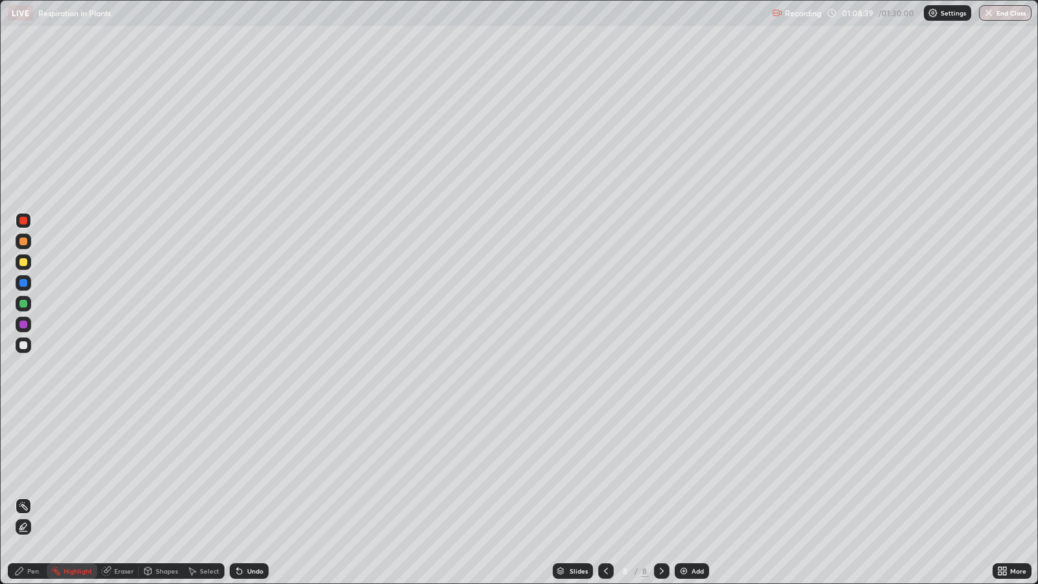
click at [30, 474] on div "Pen" at bounding box center [33, 570] width 12 height 6
click at [129, 474] on div "Eraser" at bounding box center [123, 570] width 19 height 6
click at [32, 474] on div "Pen" at bounding box center [33, 570] width 12 height 6
click at [693, 474] on div "Add" at bounding box center [697, 570] width 12 height 6
click at [21, 285] on div at bounding box center [23, 283] width 8 height 8
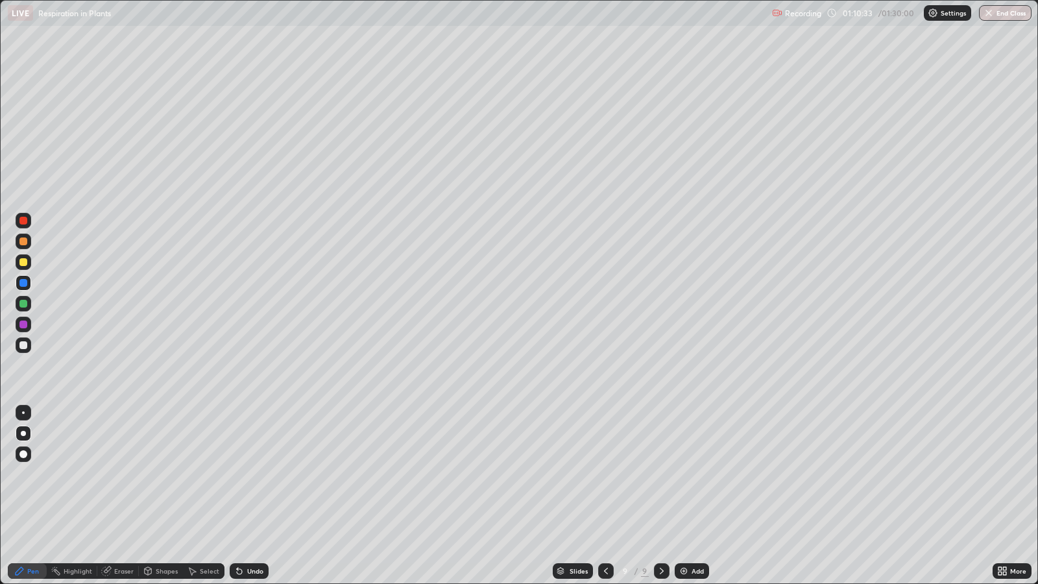
click at [25, 303] on div at bounding box center [23, 304] width 8 height 8
click at [603, 474] on icon at bounding box center [605, 570] width 10 height 10
click at [659, 474] on icon at bounding box center [661, 570] width 10 height 10
click at [27, 223] on div at bounding box center [24, 221] width 16 height 16
click at [25, 303] on div at bounding box center [23, 304] width 8 height 8
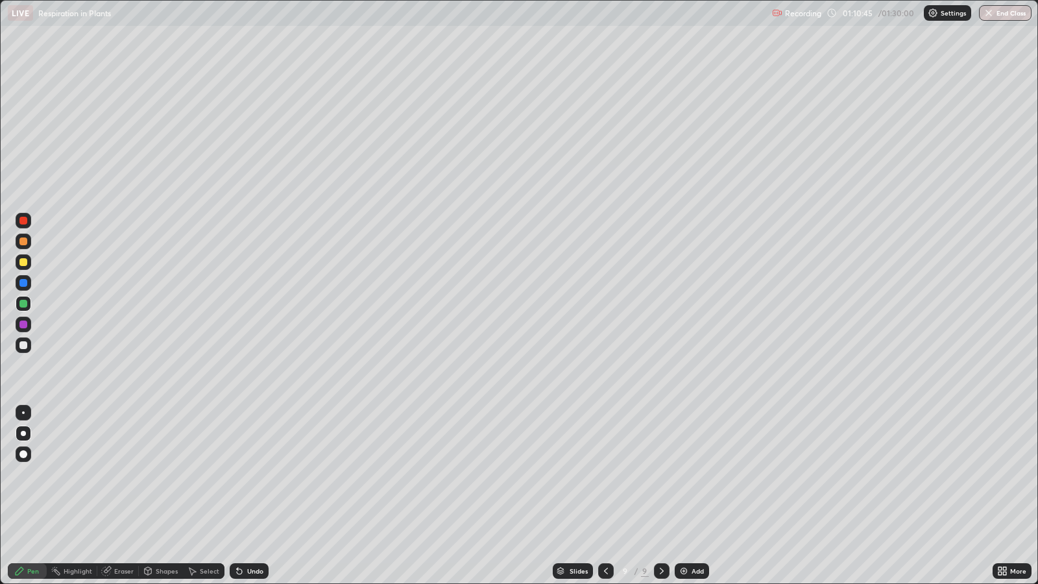
click at [27, 282] on div at bounding box center [23, 283] width 8 height 8
click at [247, 474] on div "Undo" at bounding box center [249, 571] width 39 height 16
click at [202, 474] on div "Select" at bounding box center [209, 570] width 19 height 6
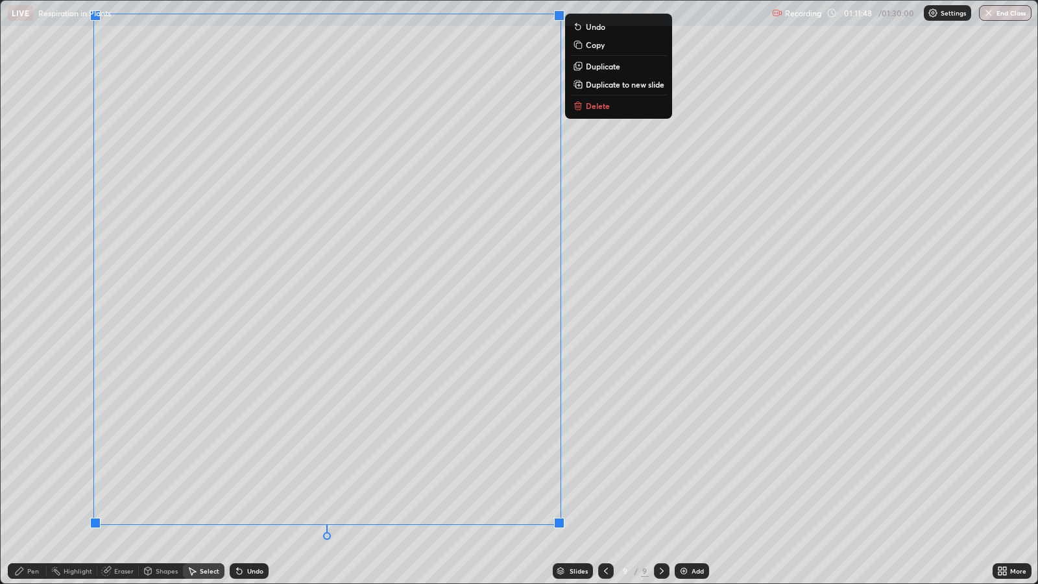
click at [34, 474] on div "Pen" at bounding box center [33, 570] width 12 height 6
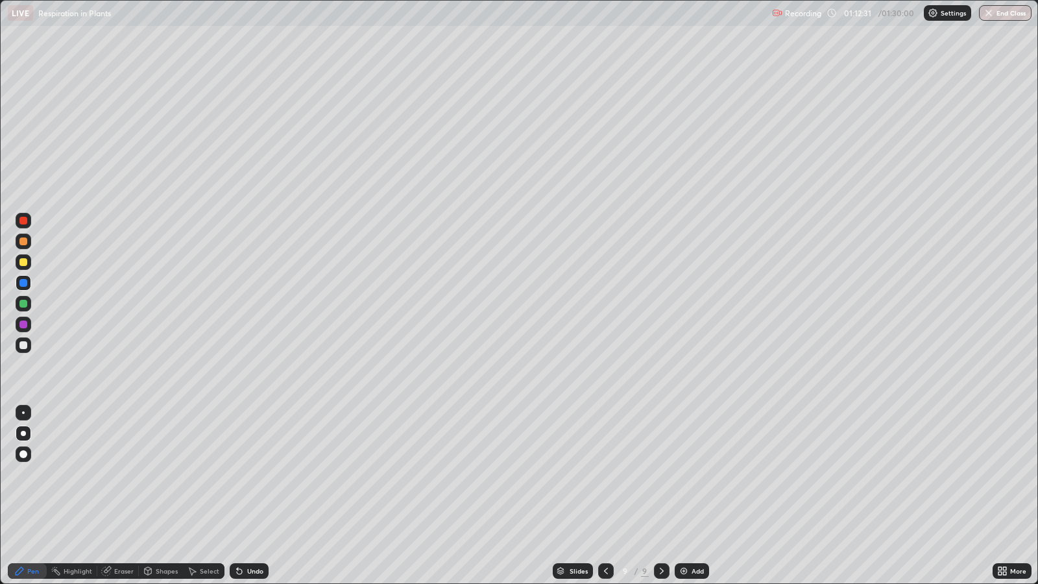
click at [27, 219] on div at bounding box center [24, 221] width 16 height 16
click at [26, 342] on div at bounding box center [23, 345] width 8 height 8
click at [27, 244] on div at bounding box center [24, 241] width 16 height 16
click at [206, 474] on div "Select" at bounding box center [209, 570] width 19 height 6
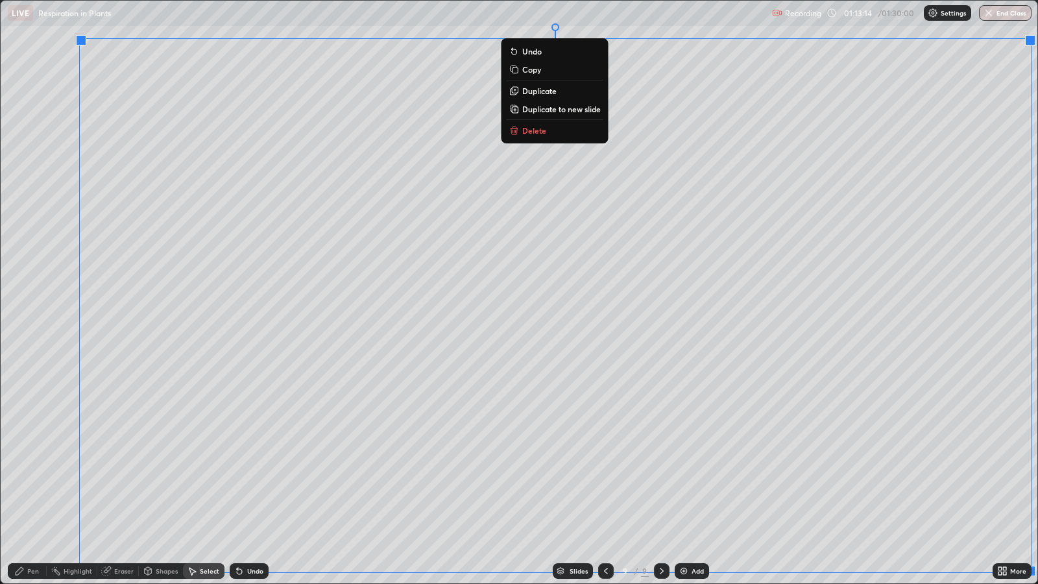
click at [30, 474] on div "Pen" at bounding box center [33, 570] width 12 height 6
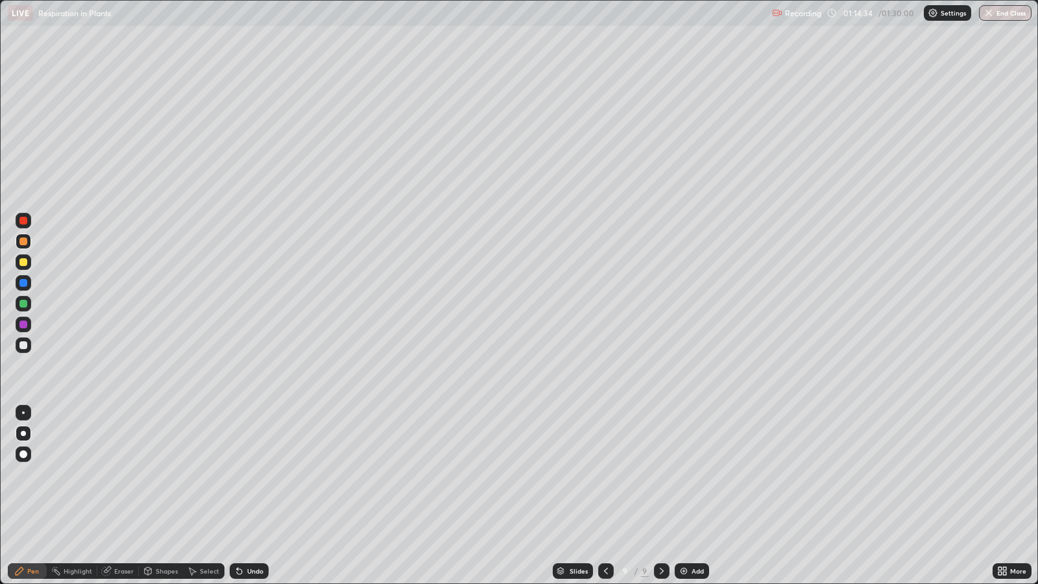
click at [25, 303] on div at bounding box center [23, 304] width 8 height 8
click at [24, 344] on div at bounding box center [23, 345] width 8 height 8
click at [237, 474] on icon at bounding box center [239, 571] width 5 height 5
click at [244, 474] on div "Undo" at bounding box center [249, 571] width 39 height 16
click at [247, 474] on div "Undo" at bounding box center [255, 570] width 16 height 6
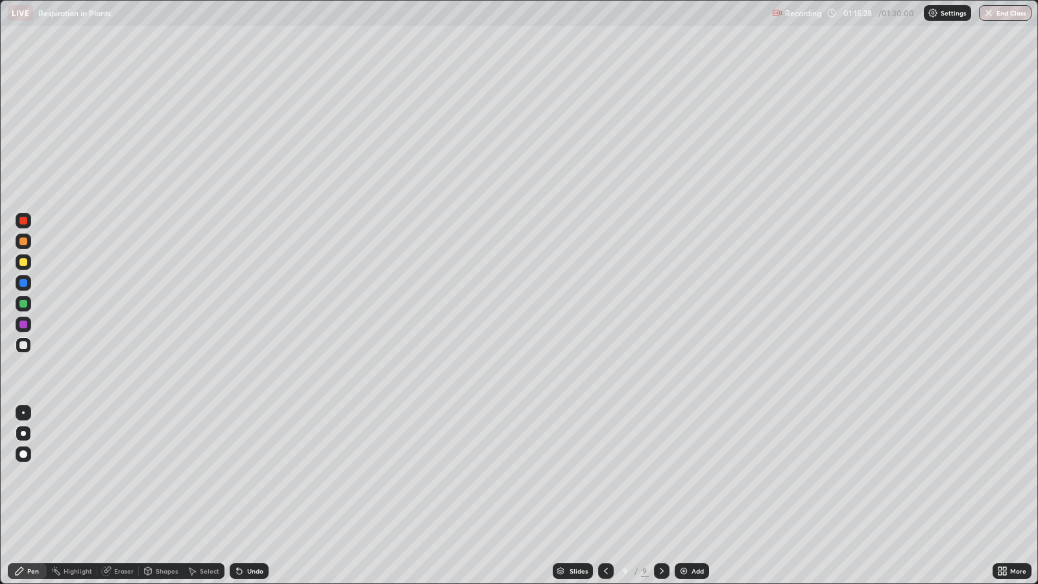
click at [23, 262] on div at bounding box center [23, 262] width 8 height 8
click at [23, 303] on div at bounding box center [23, 304] width 8 height 8
click at [23, 324] on div at bounding box center [23, 324] width 8 height 8
click at [23, 263] on div at bounding box center [23, 262] width 8 height 8
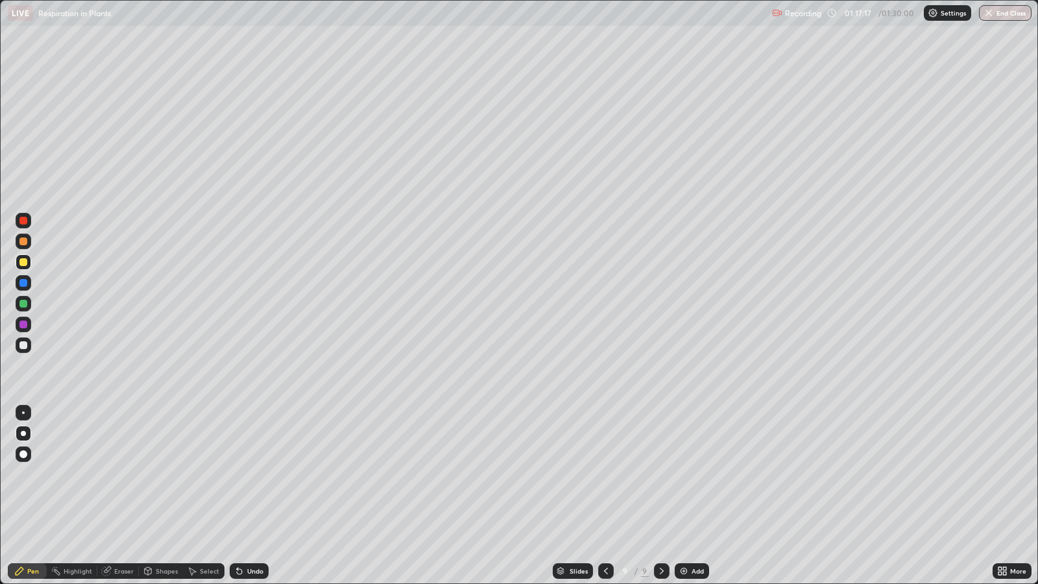
click at [24, 283] on div at bounding box center [23, 283] width 8 height 8
click at [27, 346] on div at bounding box center [24, 345] width 16 height 16
click at [248, 474] on div "Undo" at bounding box center [255, 570] width 16 height 6
click at [250, 474] on div "Undo" at bounding box center [255, 570] width 16 height 6
click at [254, 474] on div "Undo" at bounding box center [255, 570] width 16 height 6
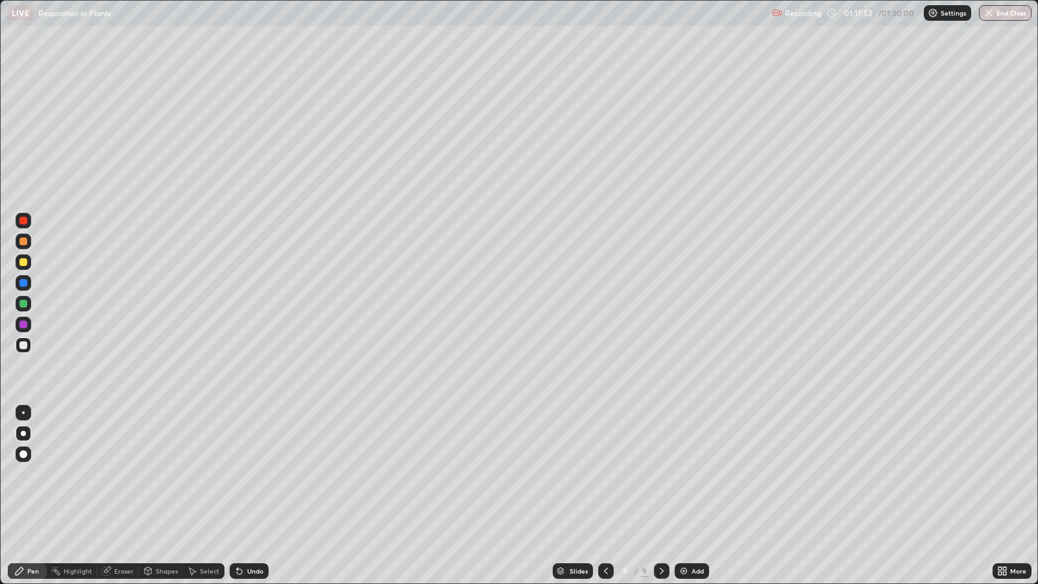
click at [125, 474] on div "Eraser" at bounding box center [123, 570] width 19 height 6
click at [32, 474] on div "Pen" at bounding box center [33, 570] width 12 height 6
click at [23, 262] on div at bounding box center [23, 262] width 8 height 8
click at [129, 474] on div "Eraser" at bounding box center [118, 571] width 42 height 16
click at [32, 474] on div "Pen" at bounding box center [33, 570] width 12 height 6
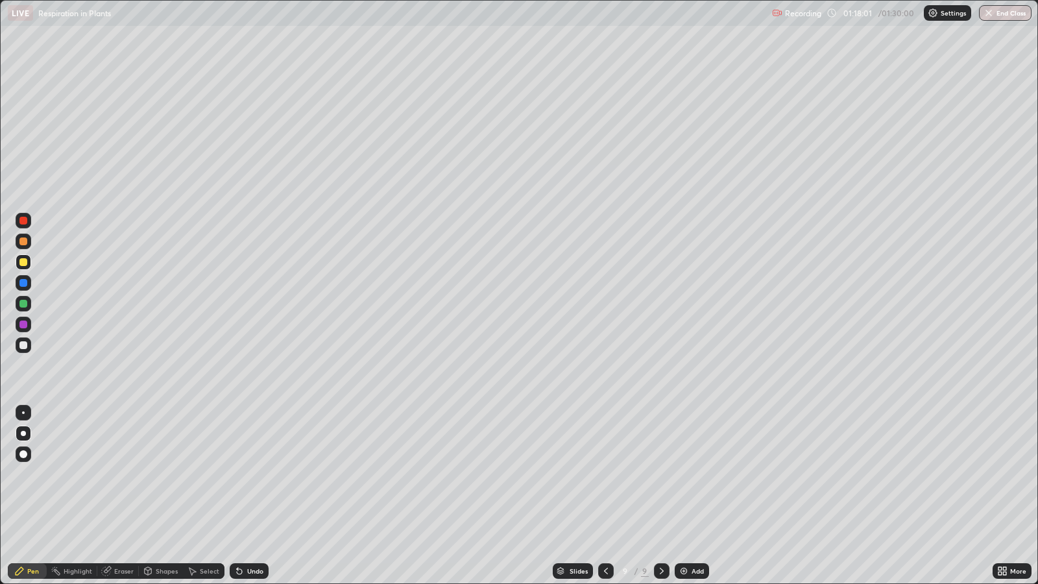
click at [26, 263] on div at bounding box center [23, 262] width 8 height 8
click at [23, 322] on div at bounding box center [23, 324] width 8 height 8
click at [608, 474] on icon at bounding box center [605, 570] width 10 height 10
click at [660, 474] on icon at bounding box center [661, 570] width 4 height 6
click at [697, 474] on div "Add" at bounding box center [697, 570] width 12 height 6
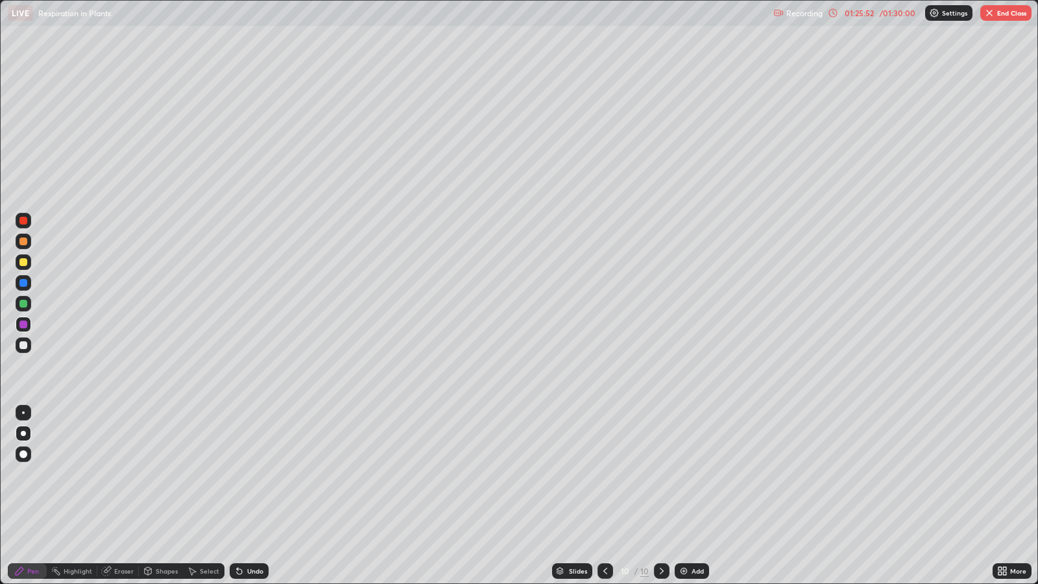
click at [26, 344] on div at bounding box center [23, 345] width 8 height 8
click at [23, 282] on div at bounding box center [23, 283] width 8 height 8
click at [23, 303] on div at bounding box center [23, 304] width 8 height 8
click at [23, 345] on div at bounding box center [23, 345] width 8 height 8
click at [253, 474] on div "Undo" at bounding box center [255, 570] width 16 height 6
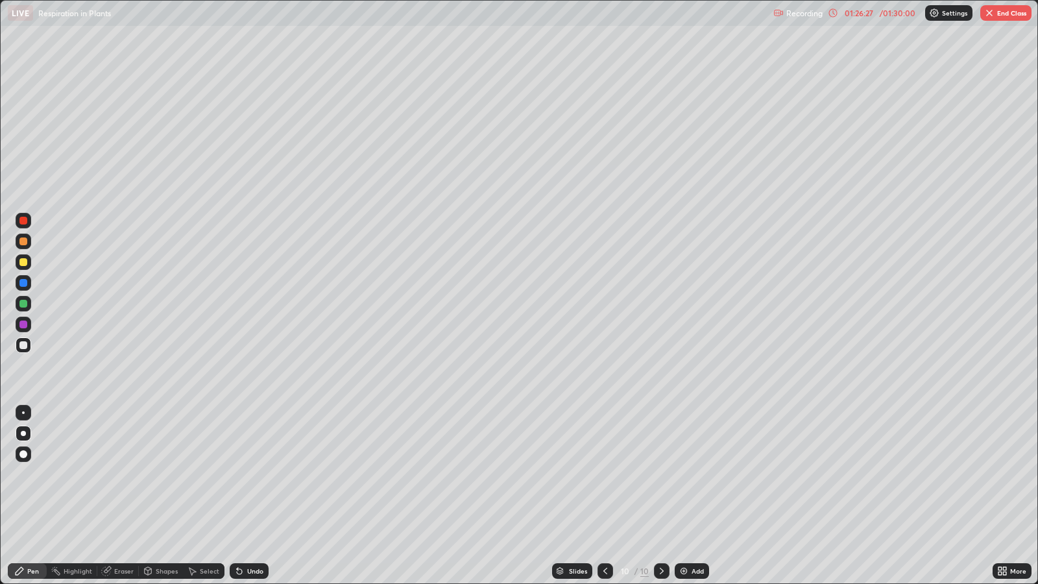
click at [256, 474] on div "Undo" at bounding box center [255, 570] width 16 height 6
click at [600, 474] on icon at bounding box center [605, 570] width 10 height 10
click at [660, 474] on icon at bounding box center [661, 570] width 10 height 10
click at [27, 283] on div at bounding box center [23, 283] width 8 height 8
click at [253, 474] on div "Undo" at bounding box center [255, 570] width 16 height 6
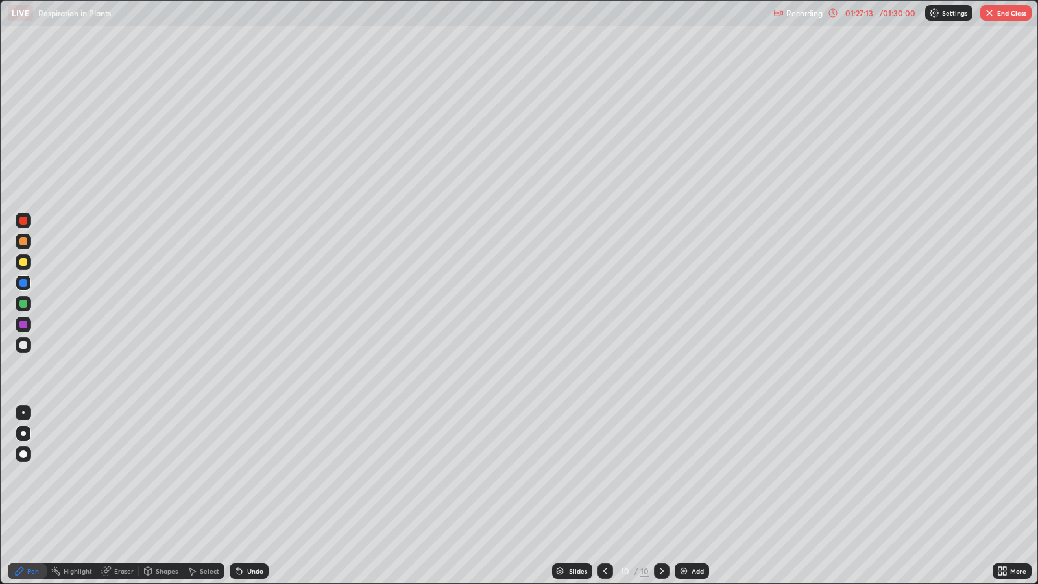
click at [255, 474] on div "Undo" at bounding box center [255, 570] width 16 height 6
click at [24, 324] on div at bounding box center [23, 324] width 8 height 8
click at [24, 305] on div at bounding box center [23, 304] width 8 height 8
click at [25, 328] on div at bounding box center [24, 324] width 16 height 16
click at [23, 346] on div at bounding box center [23, 345] width 8 height 8
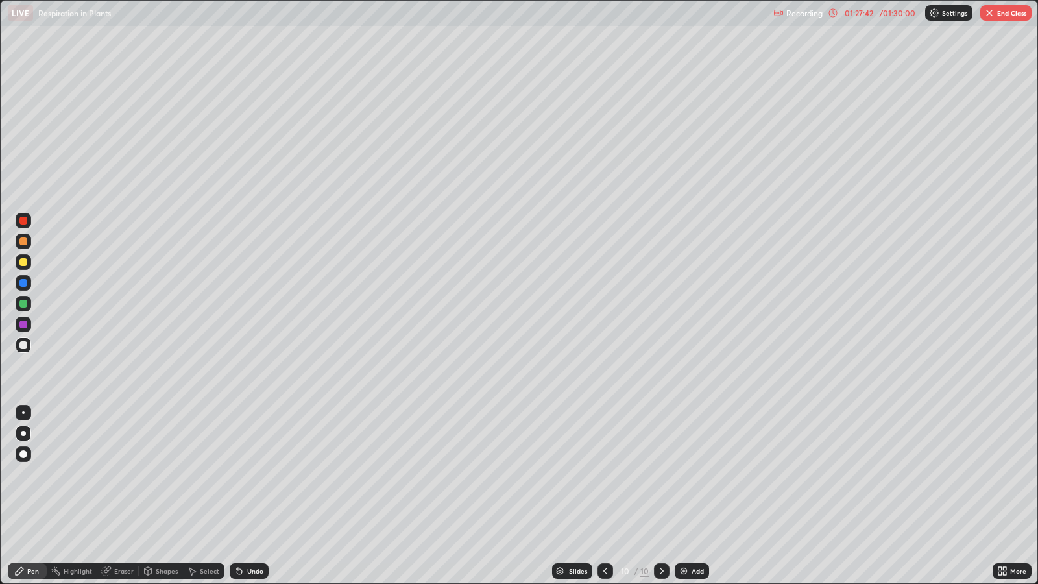
click at [252, 474] on div "Undo" at bounding box center [255, 570] width 16 height 6
click at [23, 344] on div at bounding box center [23, 345] width 8 height 8
click at [605, 474] on icon at bounding box center [605, 570] width 10 height 10
click at [659, 474] on icon at bounding box center [661, 570] width 10 height 10
click at [23, 303] on div at bounding box center [23, 304] width 8 height 8
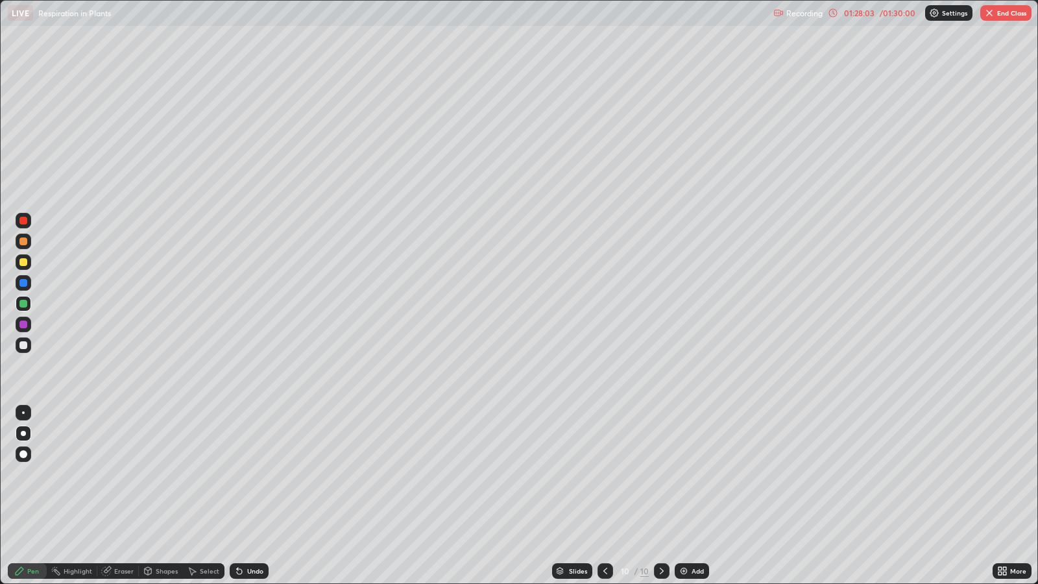
click at [254, 474] on div "Undo" at bounding box center [249, 571] width 39 height 16
click at [253, 474] on div "Undo" at bounding box center [255, 570] width 16 height 6
click at [25, 222] on div at bounding box center [23, 221] width 8 height 8
click at [206, 474] on div "Select" at bounding box center [209, 570] width 19 height 6
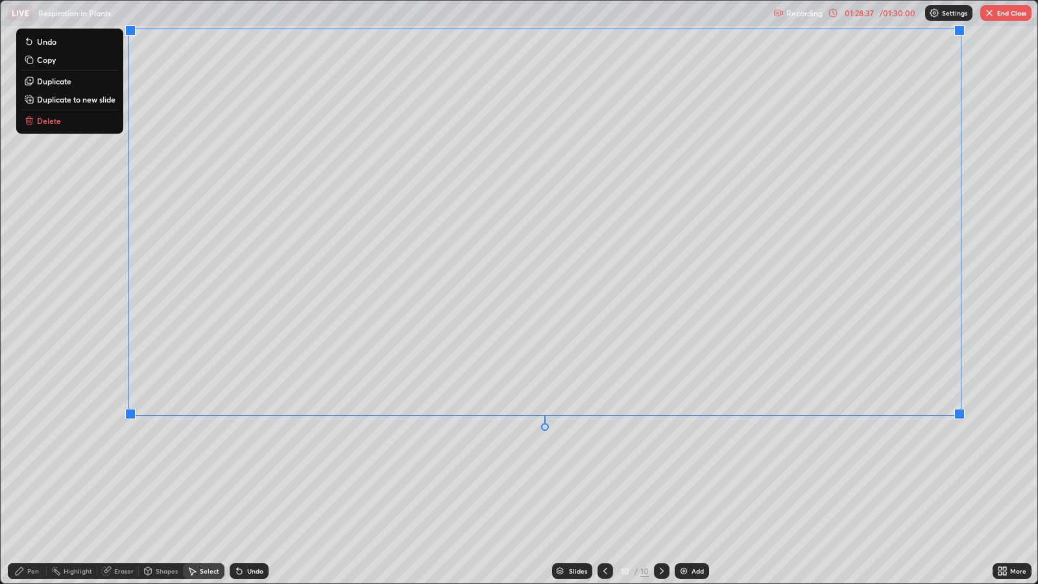
click at [537, 474] on div "0 ° Undo Copy Duplicate Duplicate to new slide Delete" at bounding box center [519, 292] width 1036 height 582
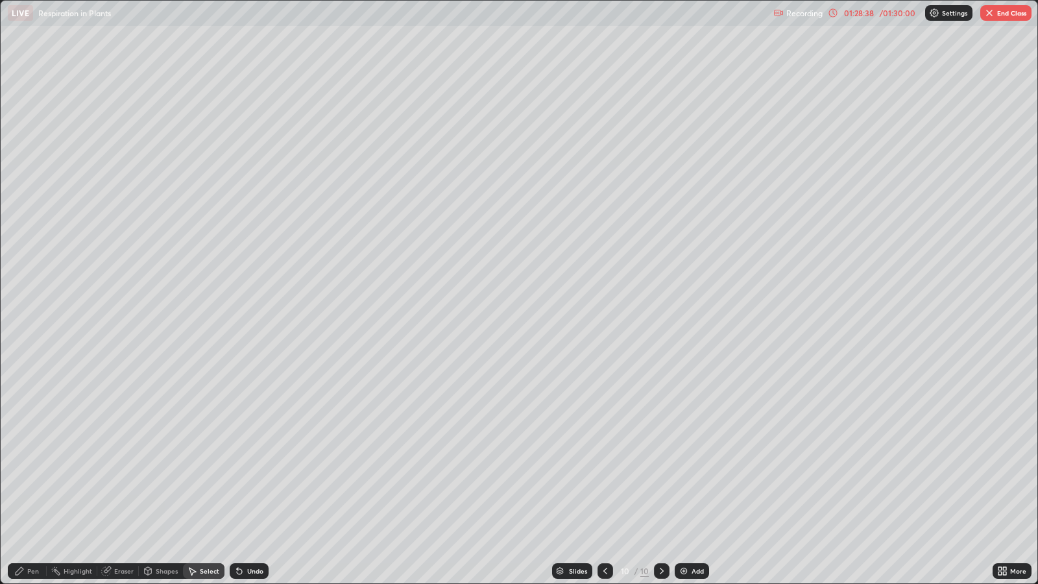
click at [43, 474] on div "Pen" at bounding box center [27, 571] width 39 height 16
click at [26, 321] on div at bounding box center [23, 324] width 8 height 8
click at [23, 242] on div at bounding box center [23, 241] width 8 height 8
click at [23, 282] on div at bounding box center [23, 283] width 8 height 8
click at [27, 302] on div at bounding box center [24, 304] width 16 height 16
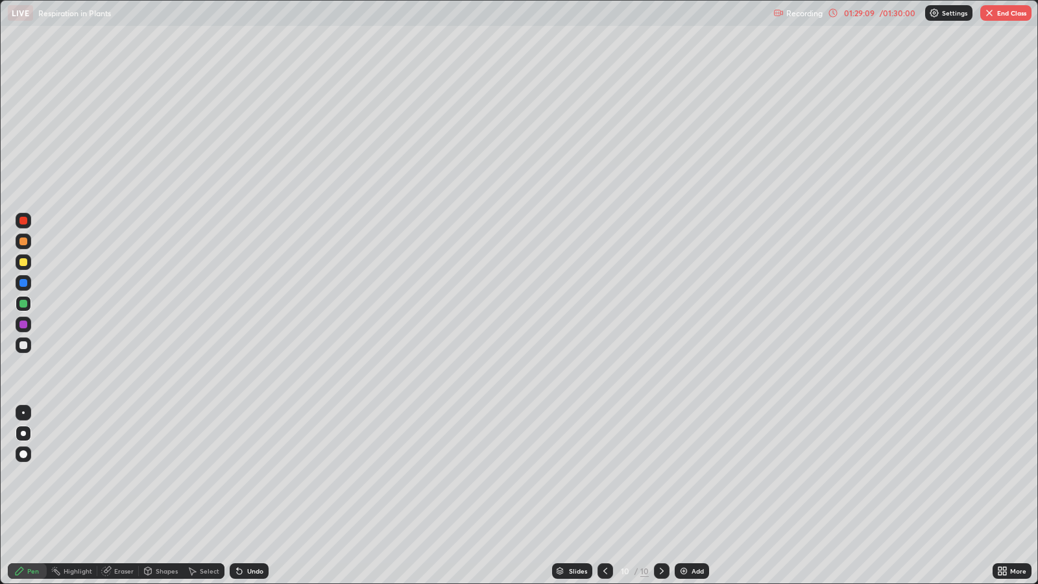
click at [24, 305] on div at bounding box center [23, 304] width 8 height 8
click at [257, 474] on div "Undo" at bounding box center [255, 570] width 16 height 6
click at [259, 474] on div "Undo" at bounding box center [255, 570] width 16 height 6
click at [27, 344] on div at bounding box center [24, 345] width 16 height 16
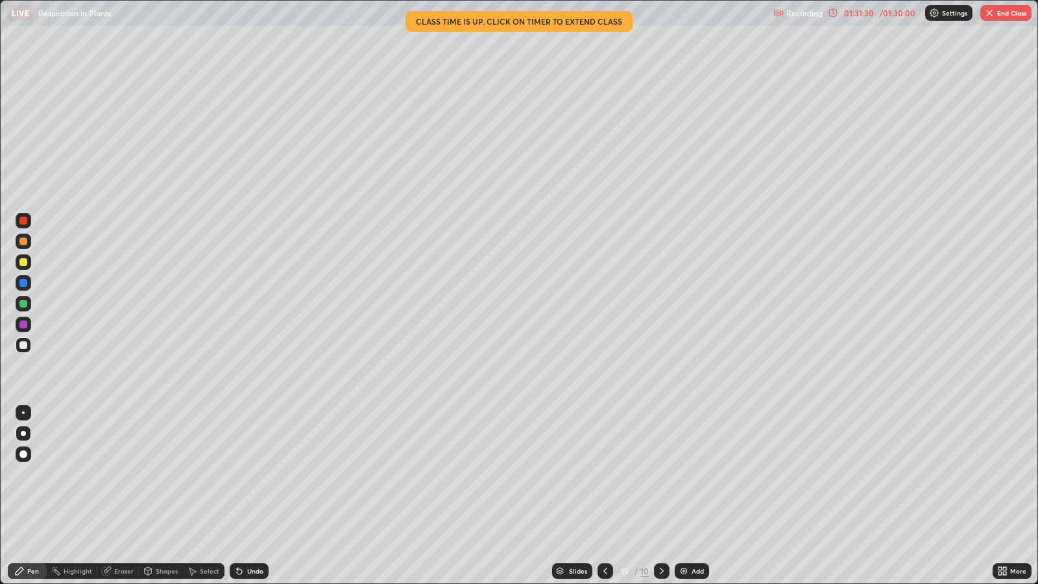
click at [988, 14] on img "button" at bounding box center [989, 13] width 10 height 10
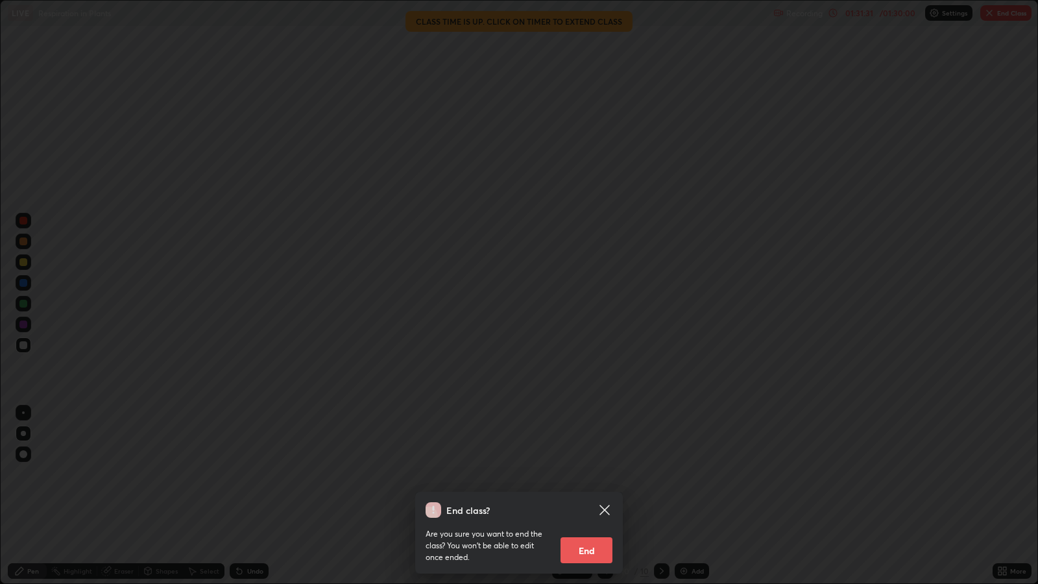
click at [599, 474] on button "End" at bounding box center [586, 550] width 52 height 26
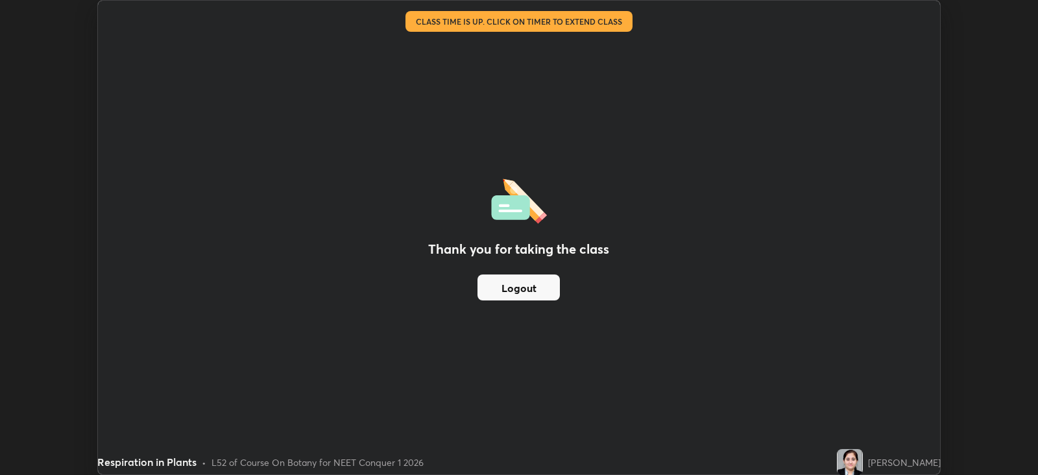
scroll to position [64370, 63806]
